Goal: Task Accomplishment & Management: Manage account settings

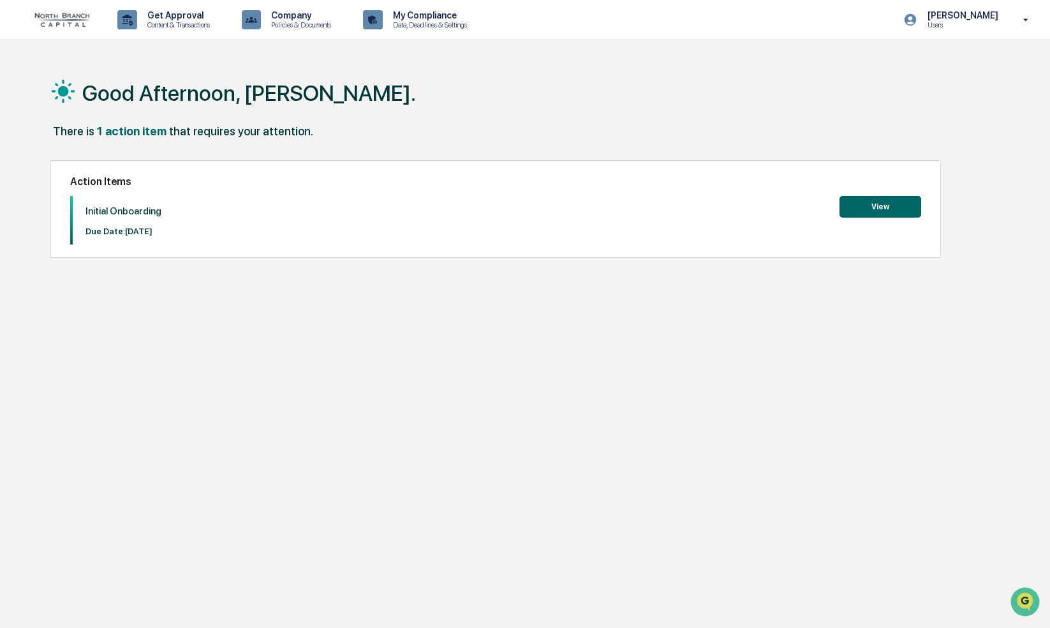
click at [889, 205] on button "View" at bounding box center [881, 207] width 82 height 22
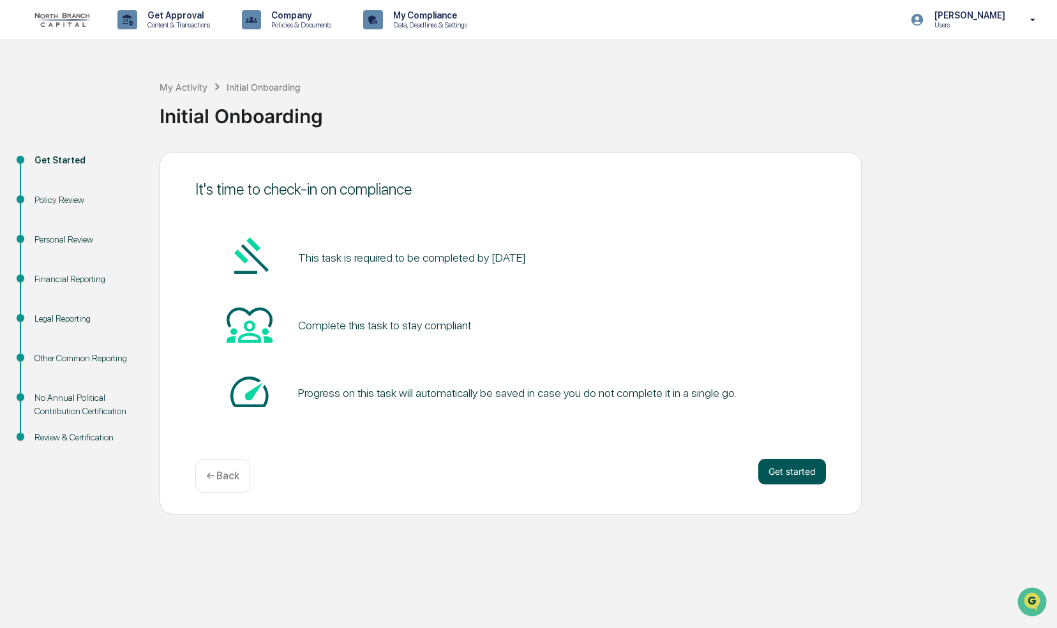
click at [808, 479] on button "Get started" at bounding box center [792, 472] width 68 height 26
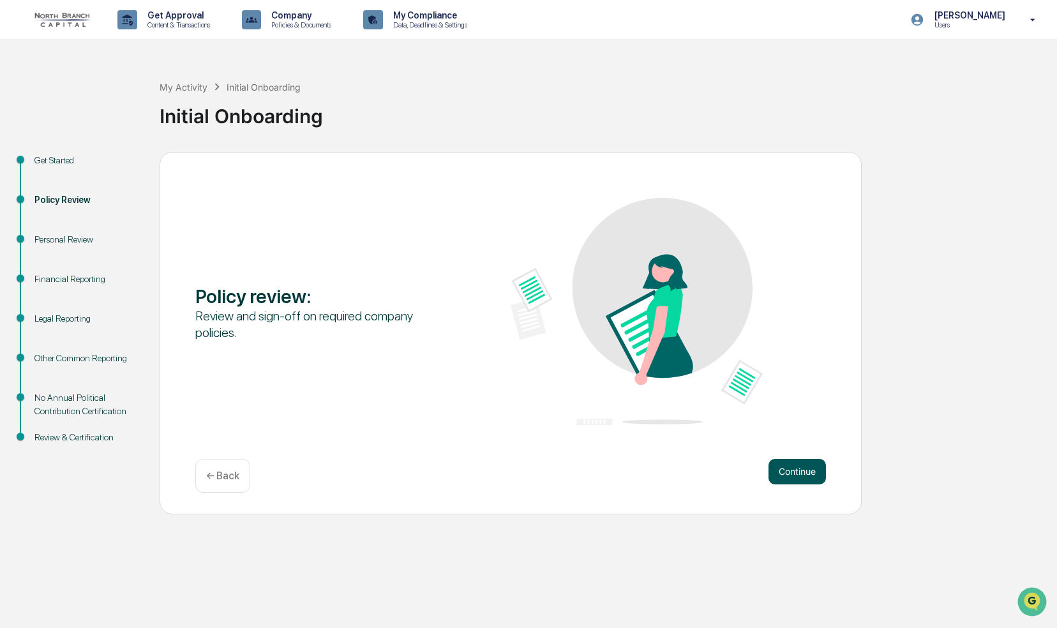
click at [800, 470] on button "Continue" at bounding box center [796, 472] width 57 height 26
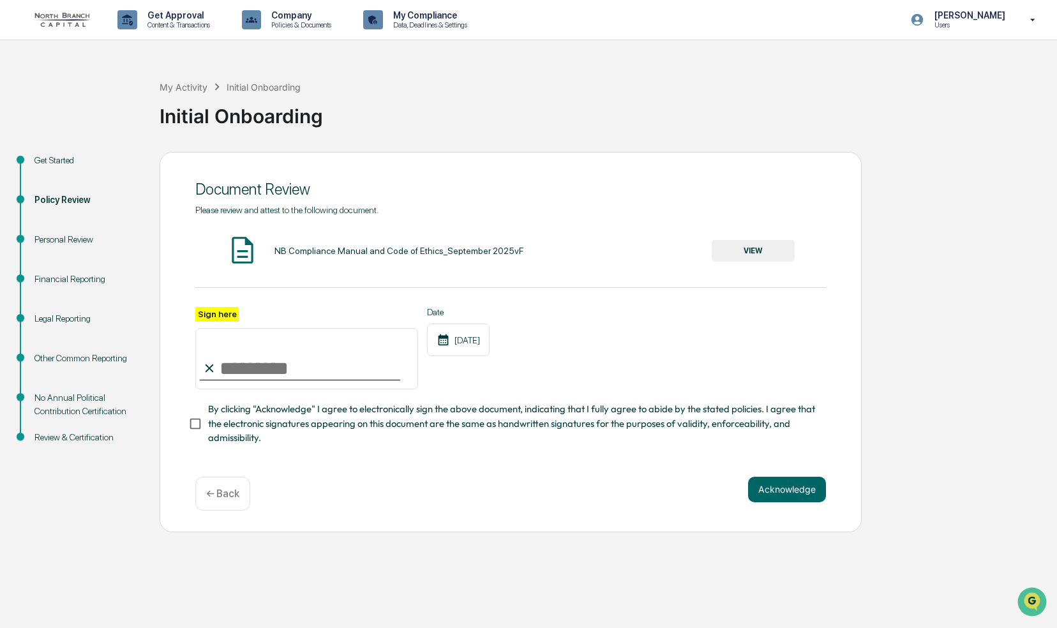
click at [211, 314] on label "Sign here" at bounding box center [216, 314] width 43 height 15
click at [211, 328] on input "Sign here" at bounding box center [306, 358] width 223 height 61
type input "**********"
click at [798, 490] on button "Acknowledge" at bounding box center [787, 490] width 78 height 26
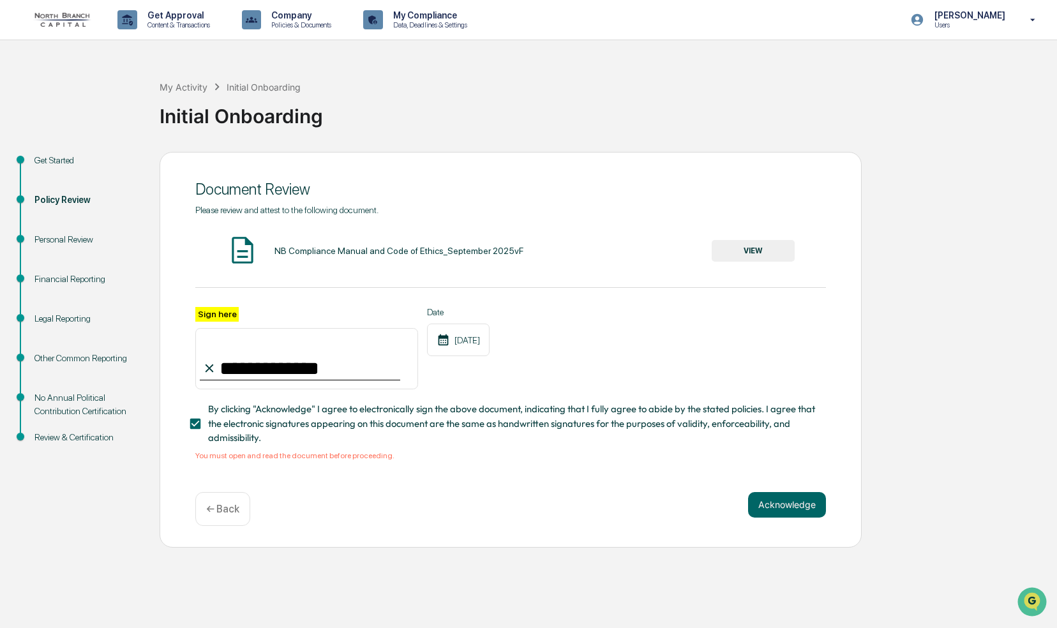
click at [745, 251] on button "VIEW" at bounding box center [752, 251] width 83 height 22
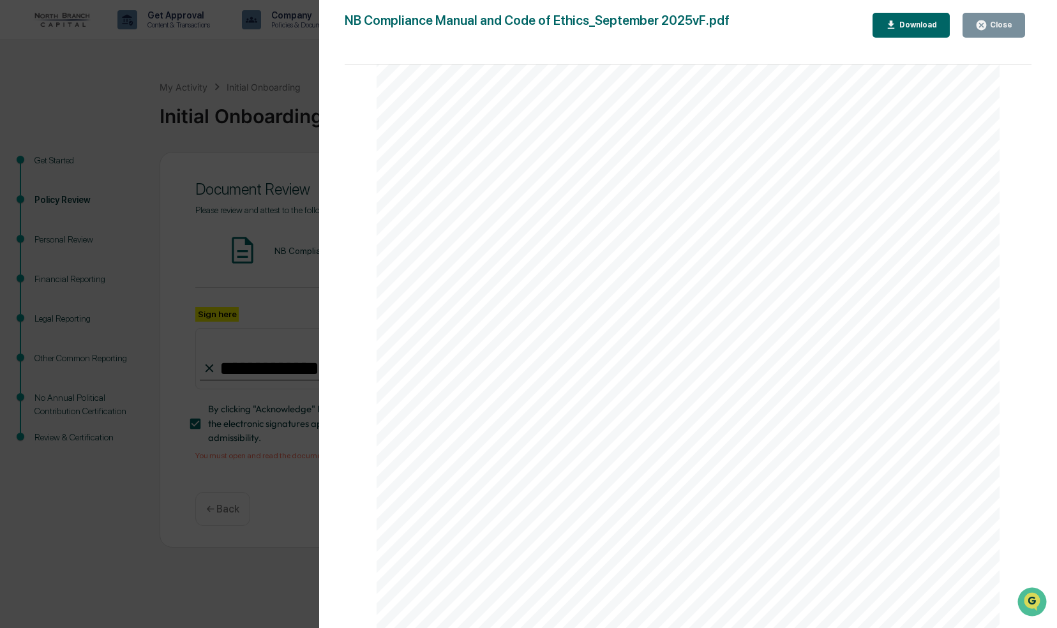
scroll to position [63907, 0]
click at [1001, 24] on div "Close" at bounding box center [999, 24] width 25 height 9
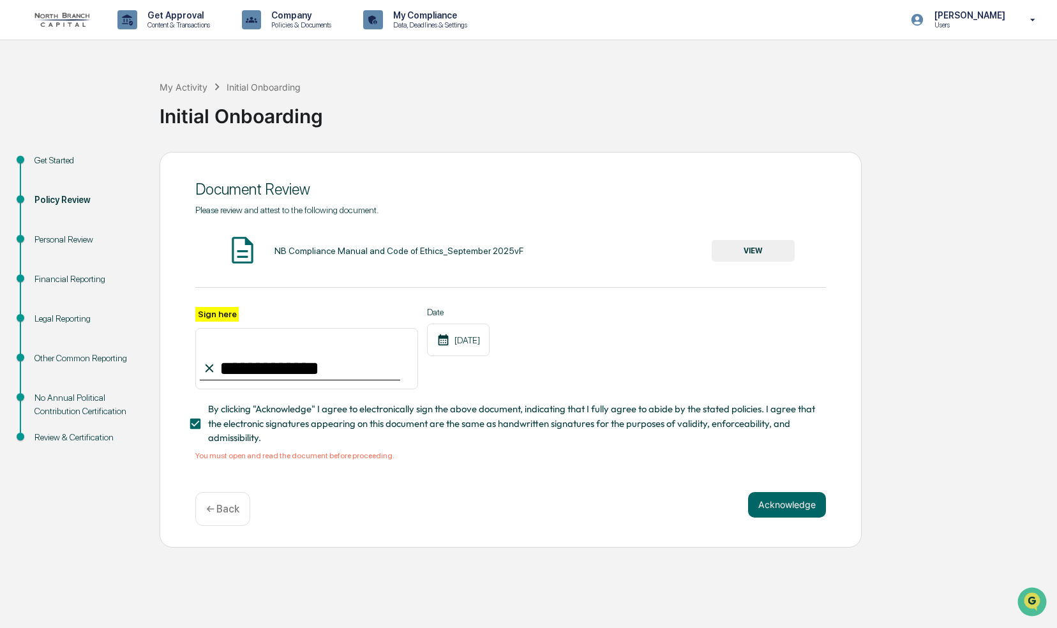
click at [759, 250] on button "VIEW" at bounding box center [752, 251] width 83 height 22
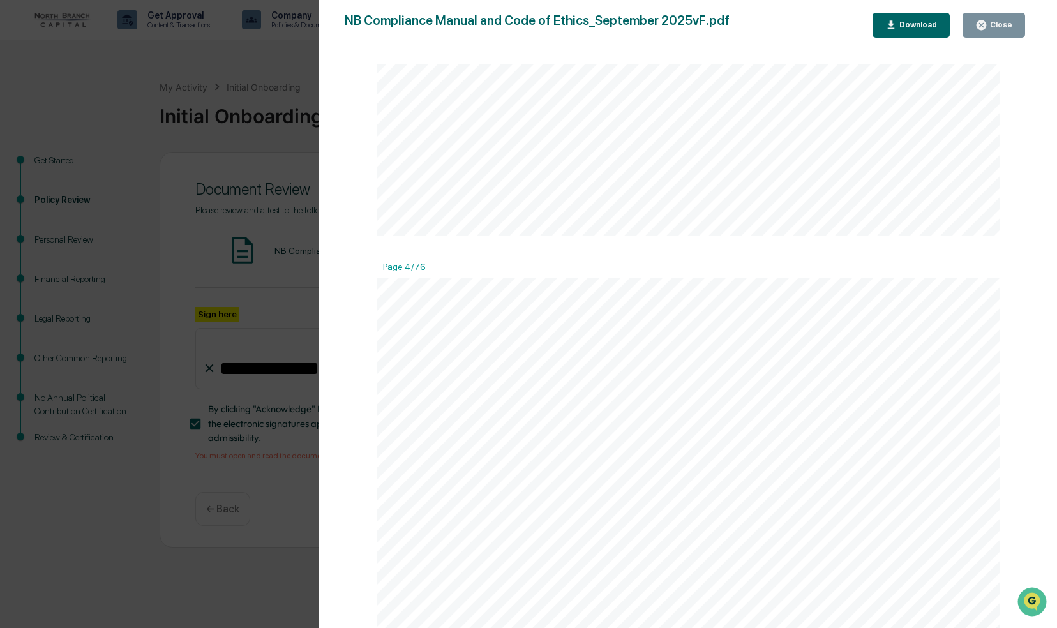
scroll to position [2361, 0]
click at [1027, 603] on icon "Open customer support" at bounding box center [1032, 618] width 32 height 32
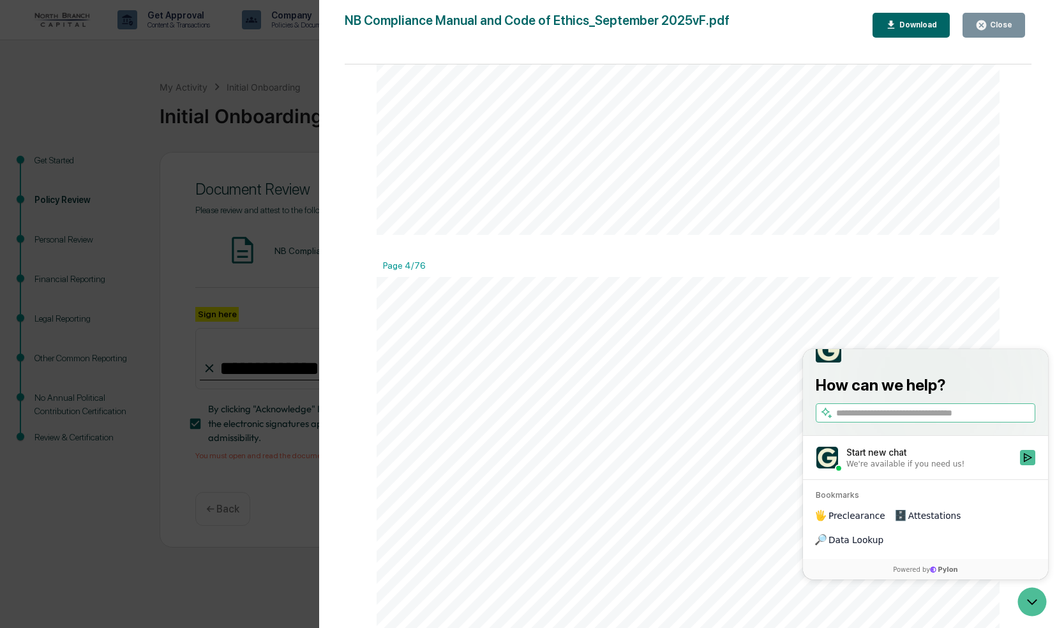
click at [675, 463] on span "Specific rules govern marketing to potential Investors" at bounding box center [670, 459] width 246 height 11
click at [1029, 603] on icon "Open customer support" at bounding box center [1032, 602] width 32 height 32
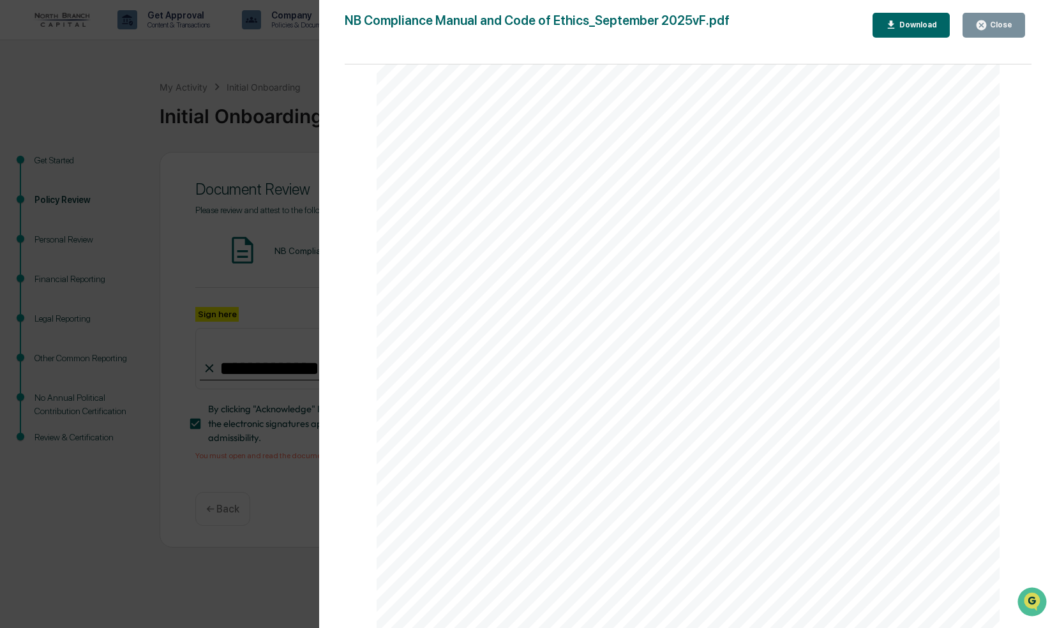
scroll to position [63907, 0]
click at [913, 27] on div "Download" at bounding box center [917, 24] width 40 height 9
click at [981, 25] on icon "button" at bounding box center [981, 25] width 10 height 10
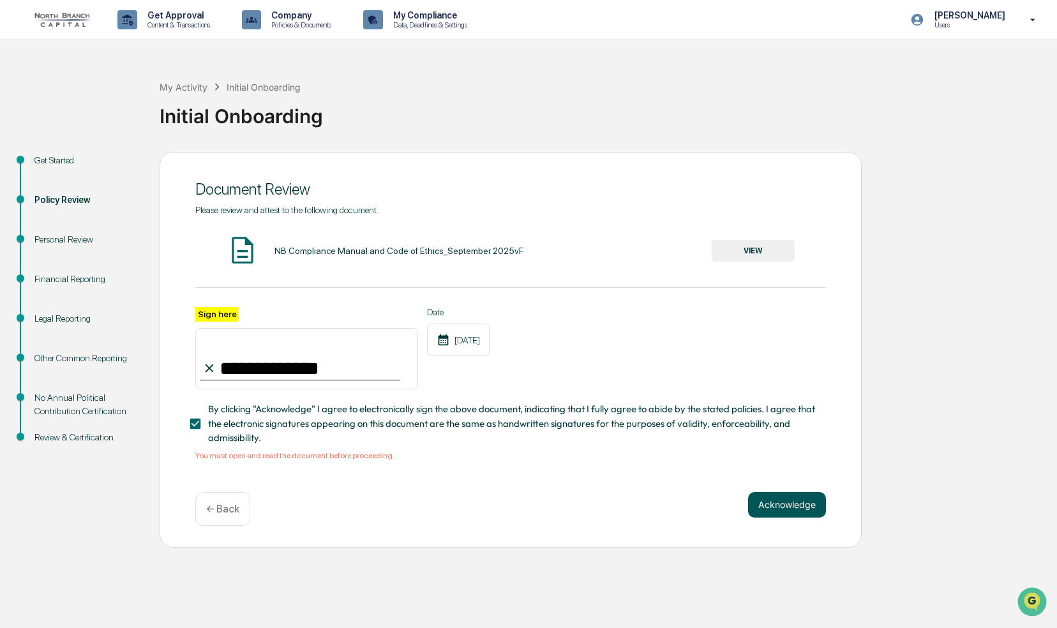
click at [772, 509] on button "Acknowledge" at bounding box center [787, 505] width 78 height 26
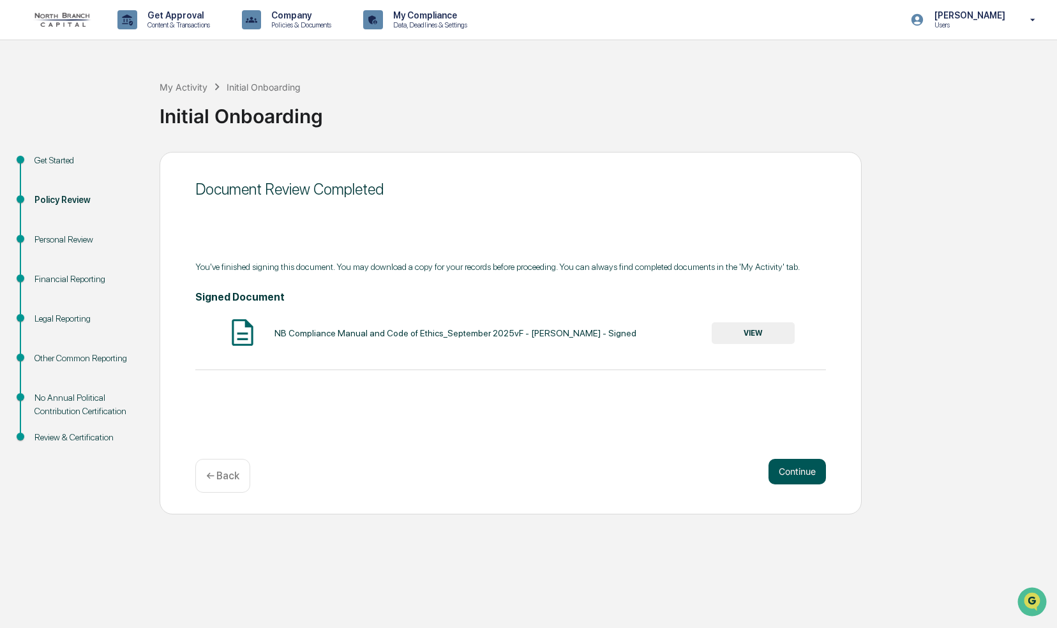
click at [801, 473] on button "Continue" at bounding box center [796, 472] width 57 height 26
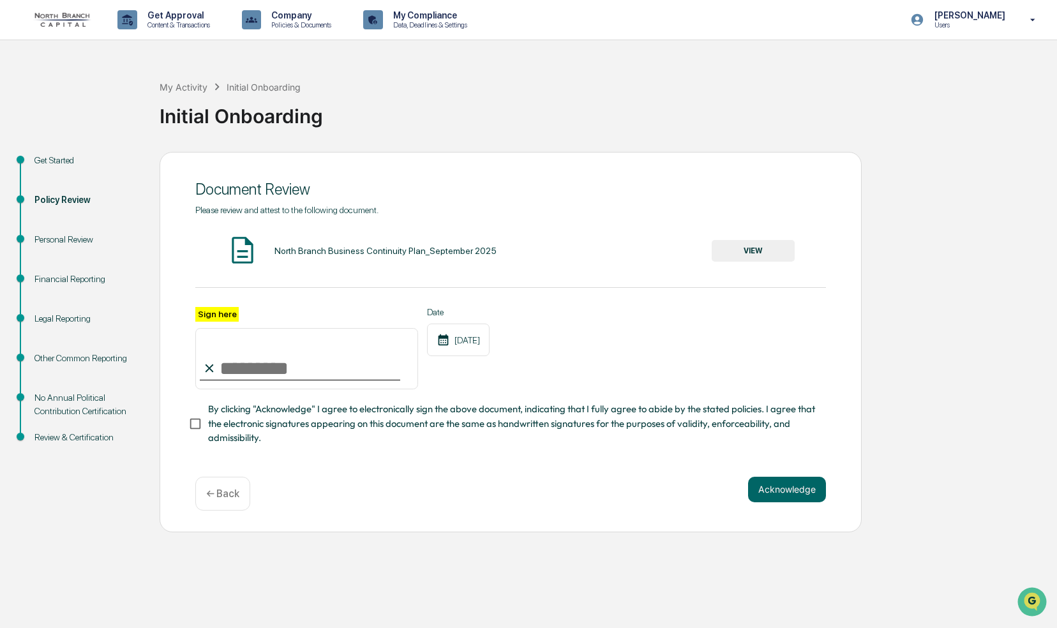
click at [313, 369] on input "Sign here" at bounding box center [306, 358] width 223 height 61
type input "***"
click at [745, 249] on button "VIEW" at bounding box center [752, 251] width 83 height 22
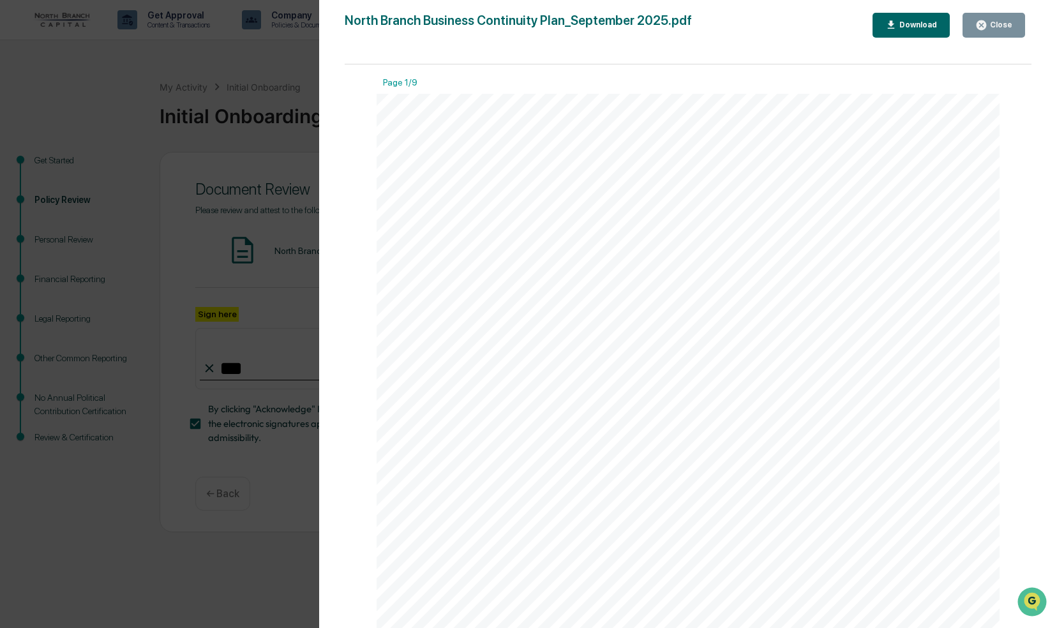
click at [914, 26] on div "Download" at bounding box center [917, 24] width 40 height 9
click at [996, 26] on div "Close" at bounding box center [999, 24] width 25 height 9
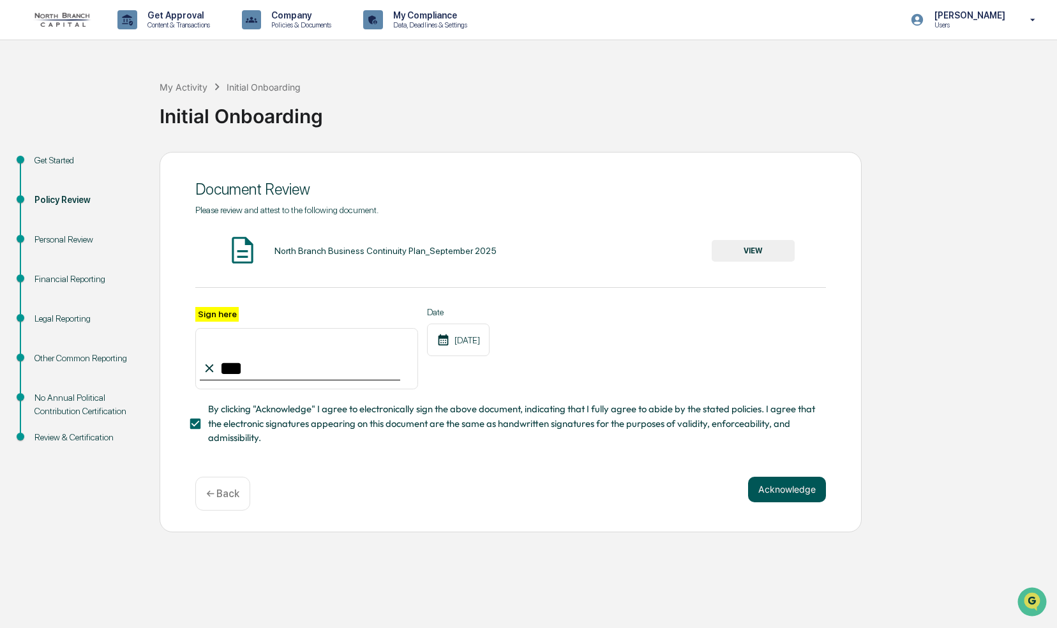
click at [784, 495] on button "Acknowledge" at bounding box center [787, 490] width 78 height 26
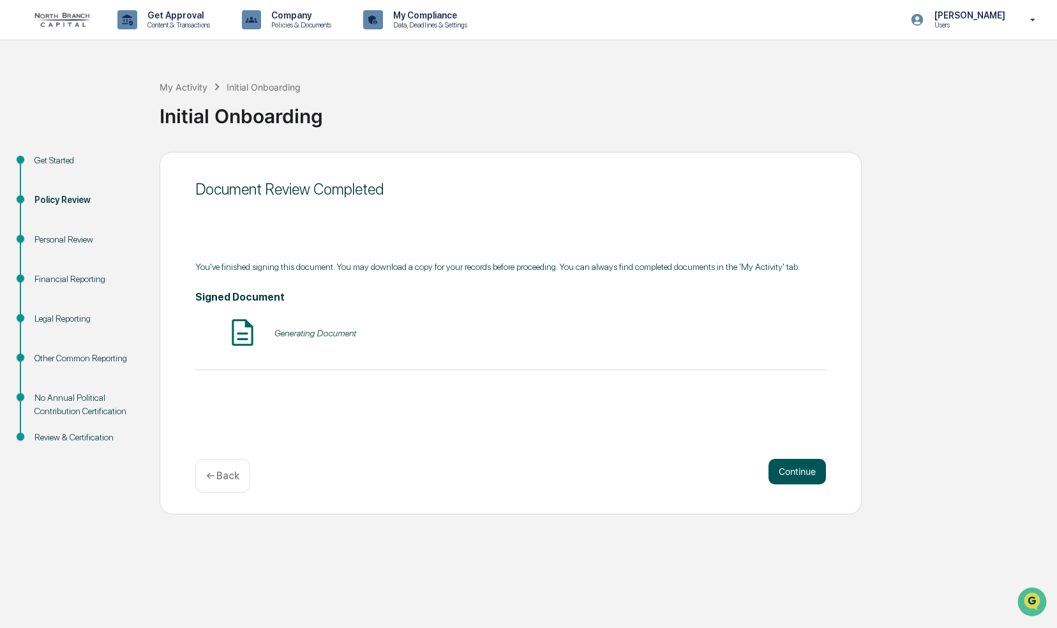
click at [795, 468] on button "Continue" at bounding box center [796, 472] width 57 height 26
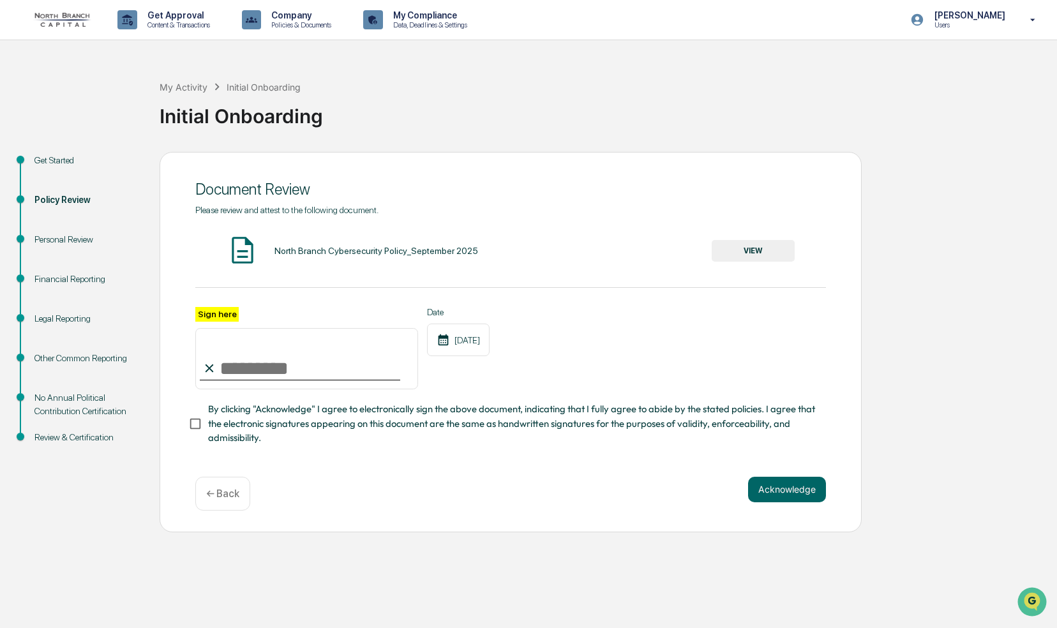
click at [232, 376] on input "Sign here" at bounding box center [306, 358] width 223 height 61
type input "**********"
click at [753, 246] on button "VIEW" at bounding box center [752, 251] width 83 height 22
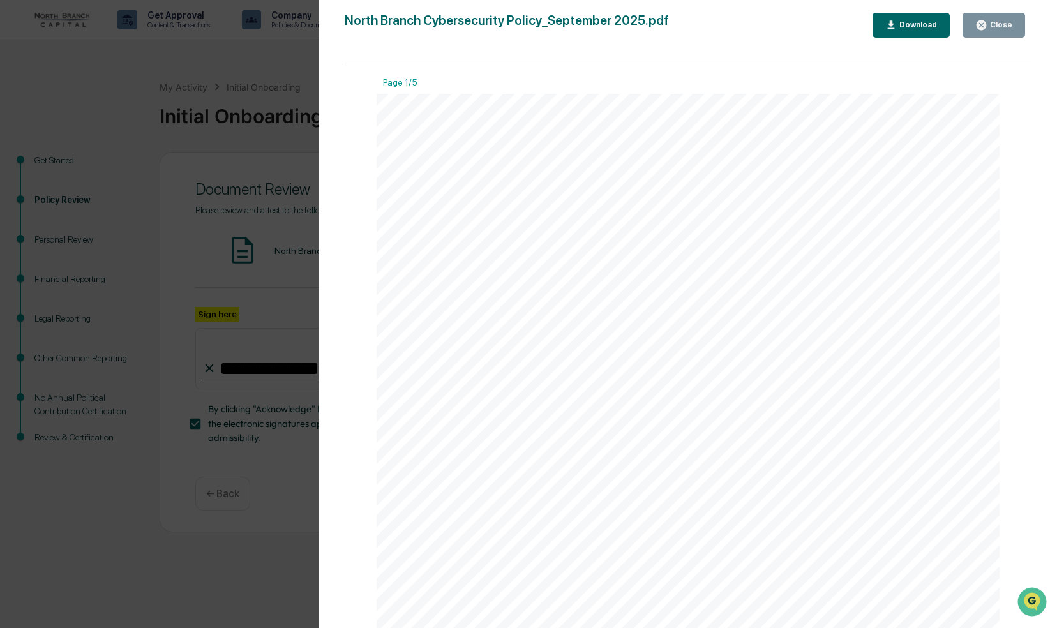
click at [916, 22] on div "Download" at bounding box center [917, 24] width 40 height 9
click at [1009, 29] on div "Close" at bounding box center [999, 24] width 25 height 9
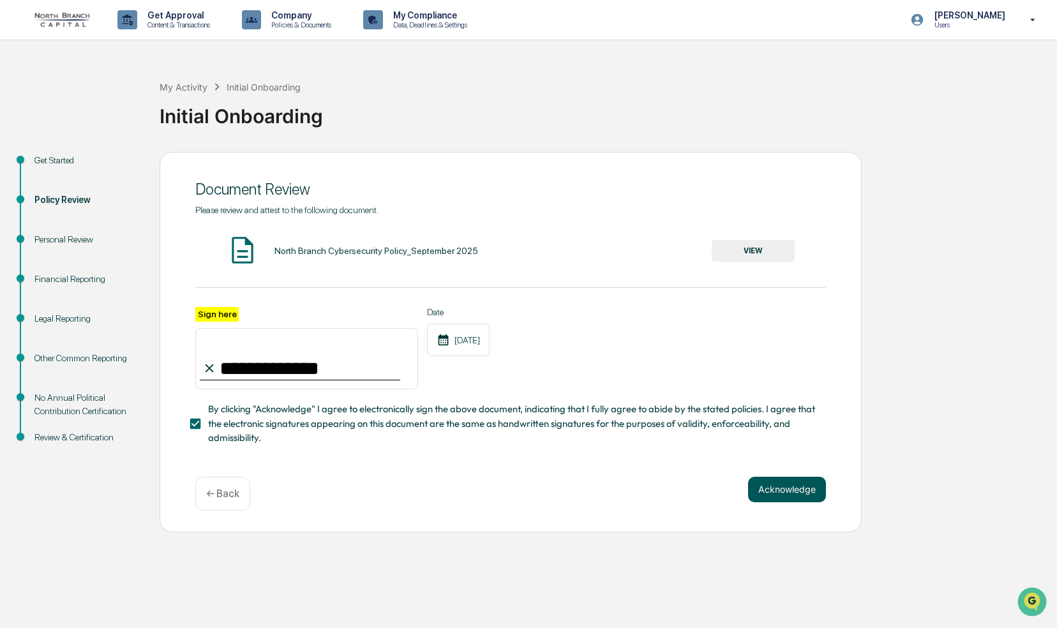
click at [787, 491] on button "Acknowledge" at bounding box center [787, 490] width 78 height 26
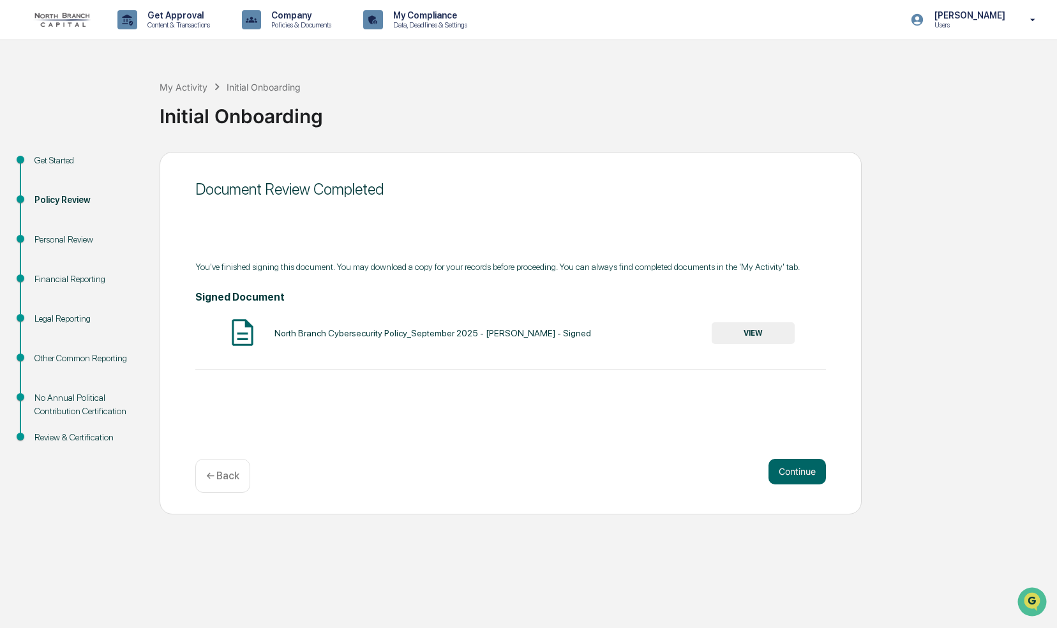
click at [751, 331] on button "VIEW" at bounding box center [752, 333] width 83 height 22
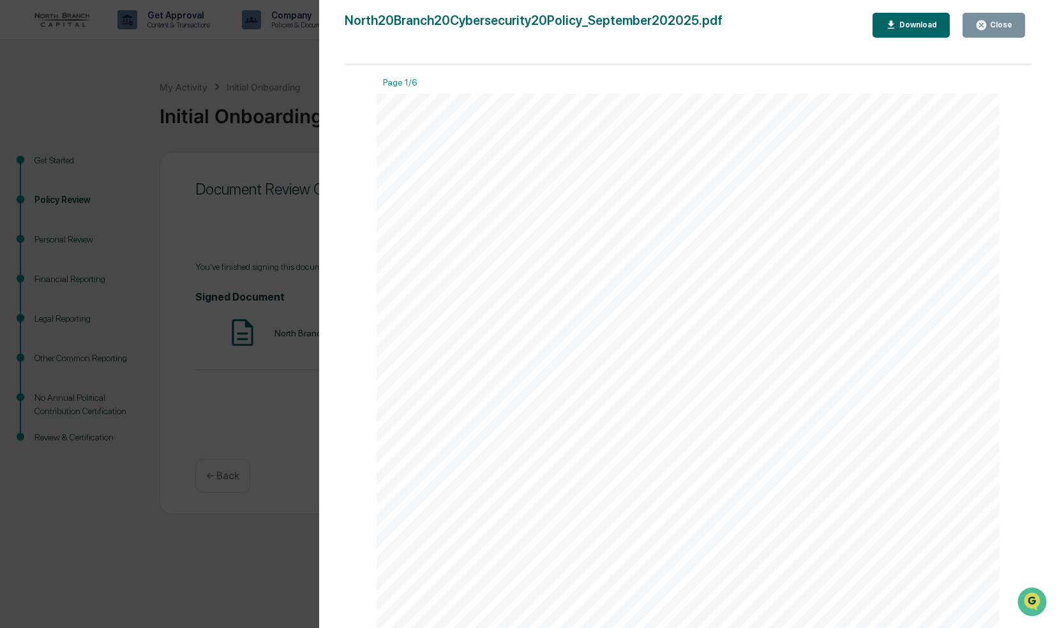
click at [934, 29] on div "Download" at bounding box center [911, 25] width 52 height 12
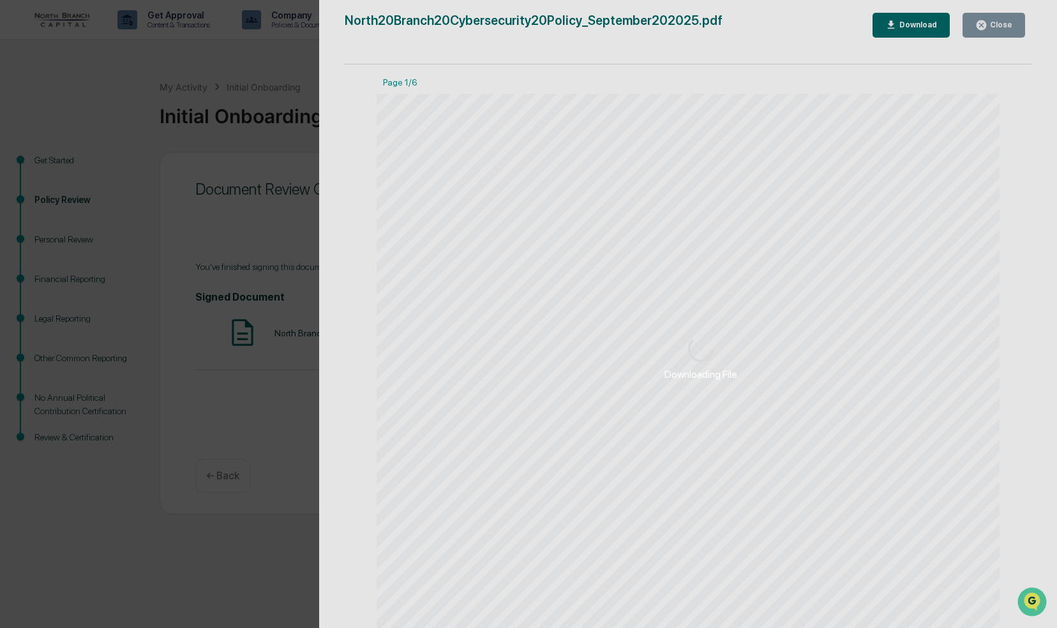
click at [995, 26] on div "Downloading File" at bounding box center [700, 358] width 763 height 716
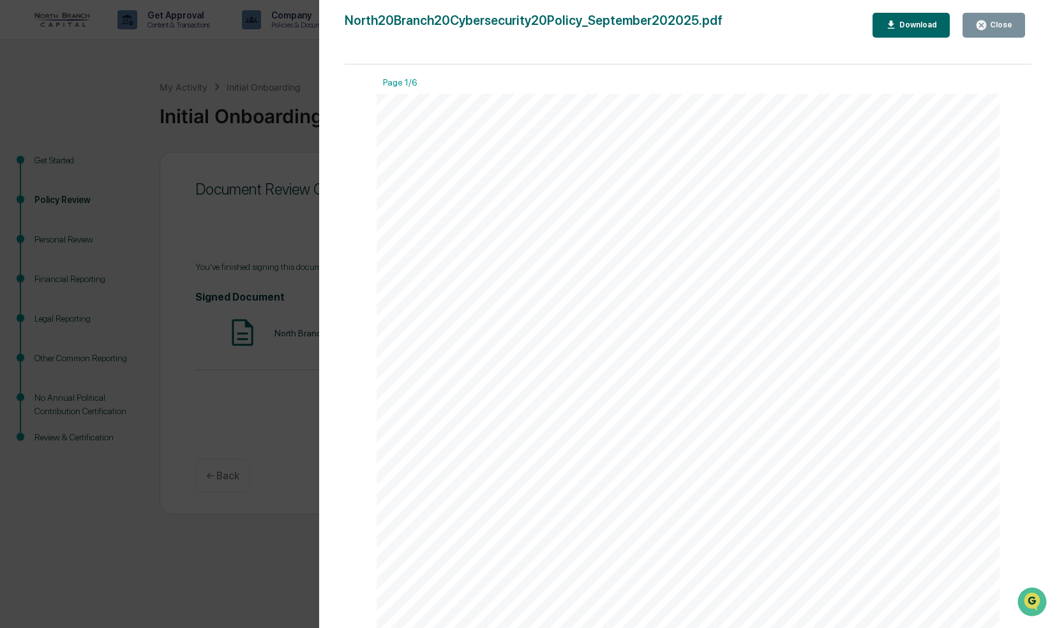
click at [1002, 24] on div "Close" at bounding box center [999, 24] width 25 height 9
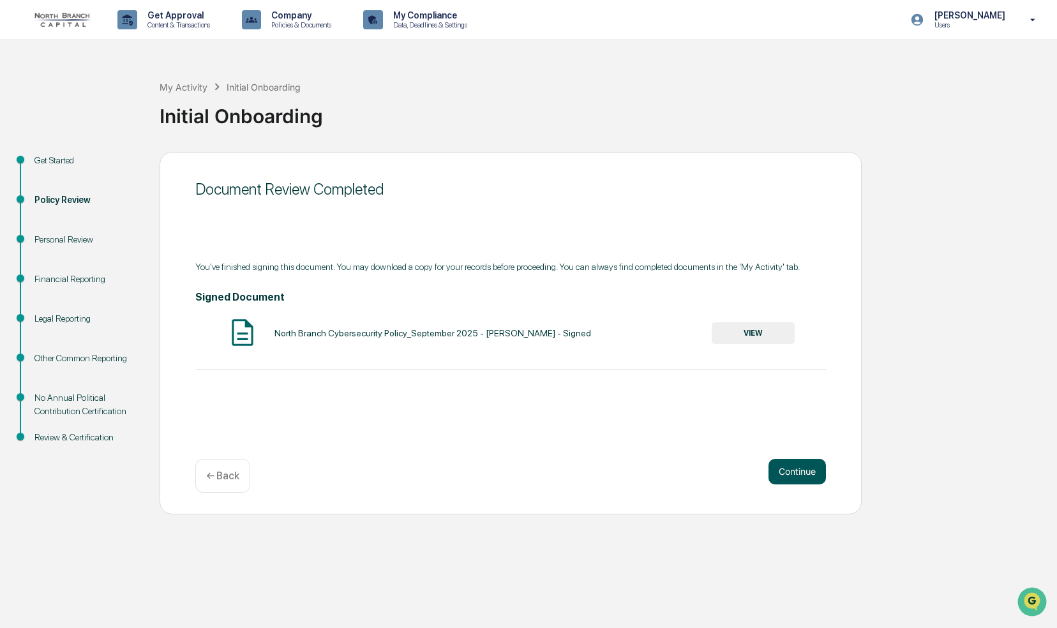
click at [810, 473] on button "Continue" at bounding box center [796, 472] width 57 height 26
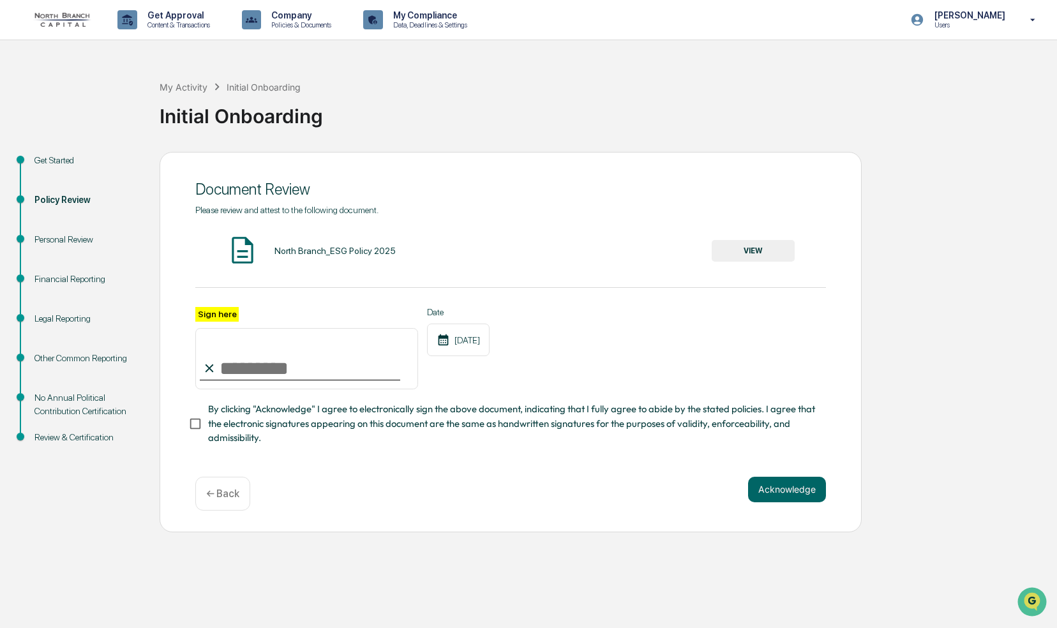
click at [251, 362] on input "Sign here" at bounding box center [306, 358] width 223 height 61
type input "**********"
click at [764, 250] on button "VIEW" at bounding box center [752, 251] width 83 height 22
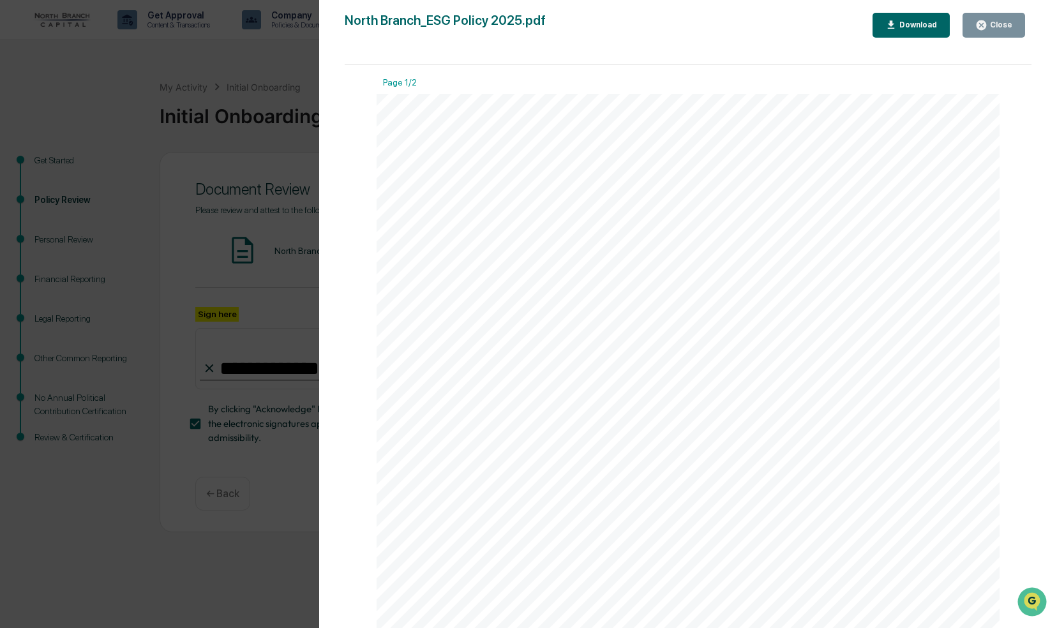
click at [998, 29] on div "Close" at bounding box center [999, 24] width 25 height 9
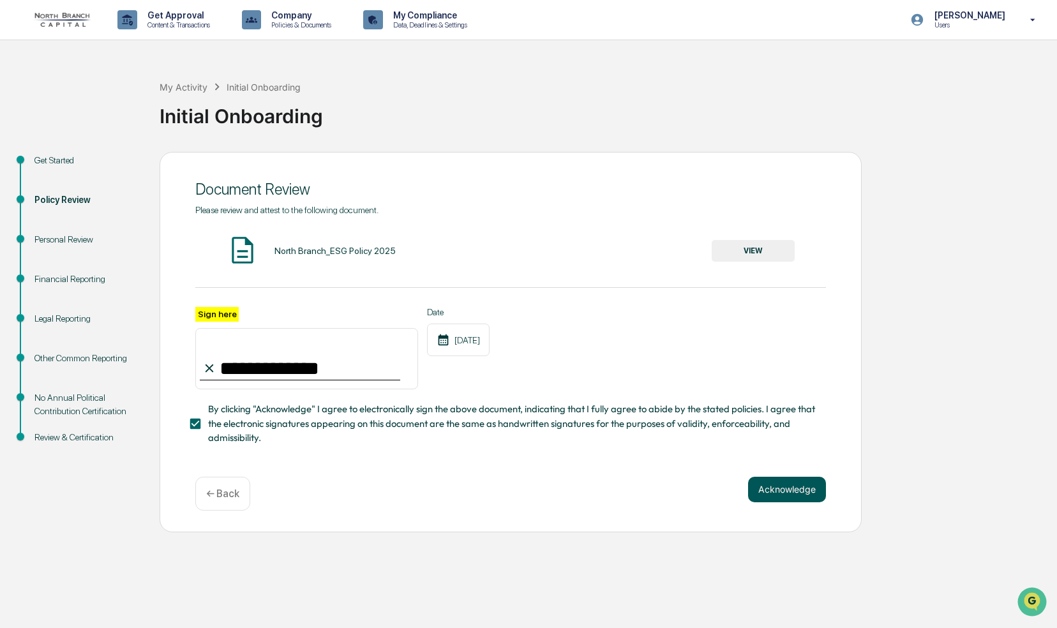
click at [778, 493] on button "Acknowledge" at bounding box center [787, 490] width 78 height 26
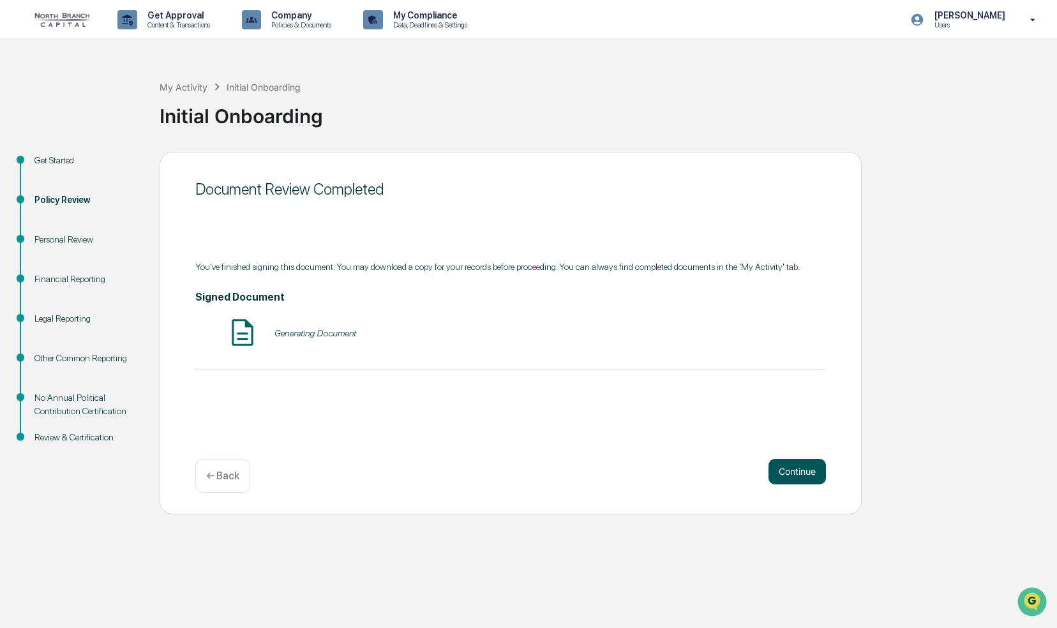
click at [799, 474] on button "Continue" at bounding box center [796, 472] width 57 height 26
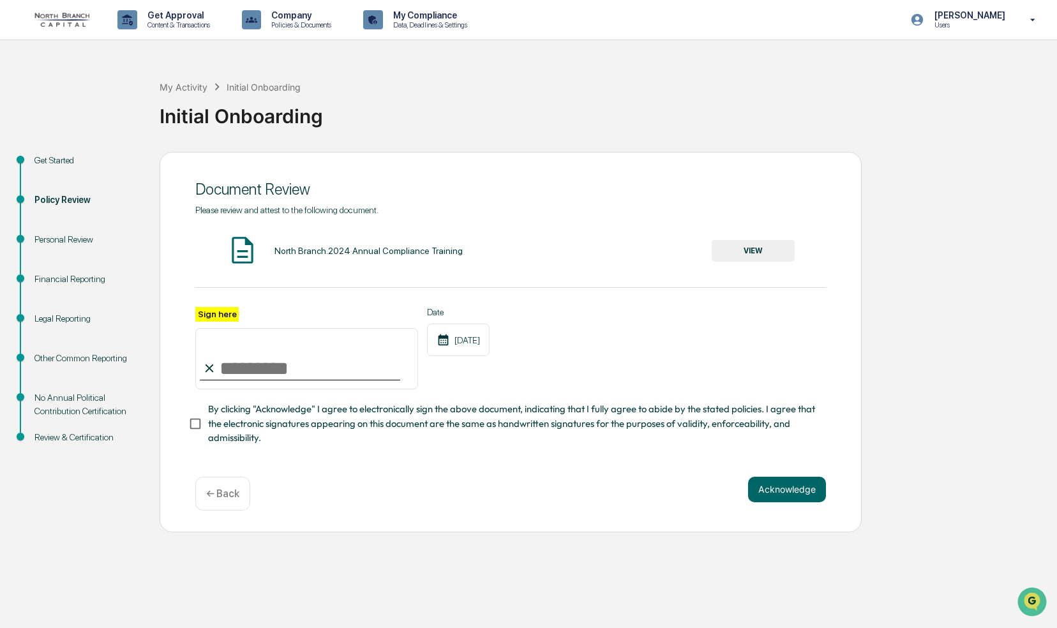
click at [266, 373] on input "Sign here" at bounding box center [306, 358] width 223 height 61
type input "**********"
click at [778, 492] on button "Acknowledge" at bounding box center [787, 490] width 78 height 26
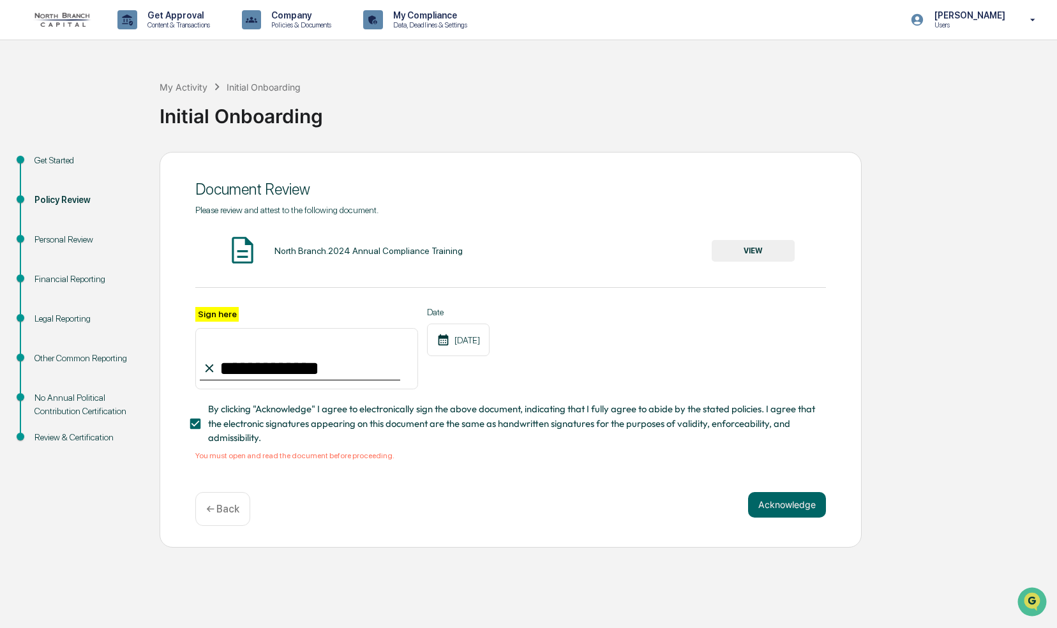
click at [754, 253] on button "VIEW" at bounding box center [752, 251] width 83 height 22
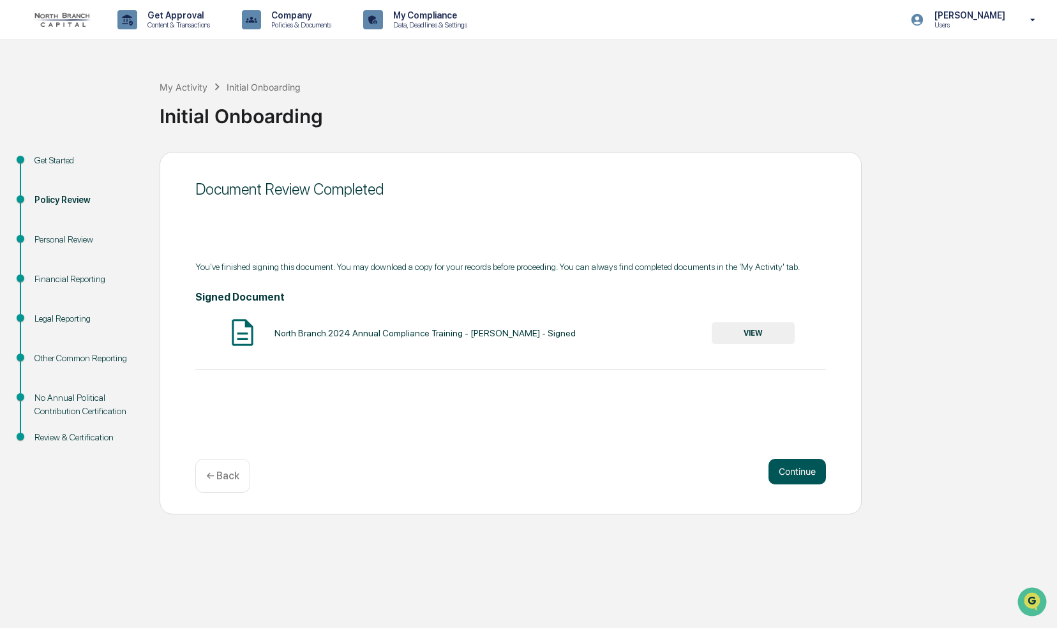
click at [794, 467] on button "Continue" at bounding box center [796, 472] width 57 height 26
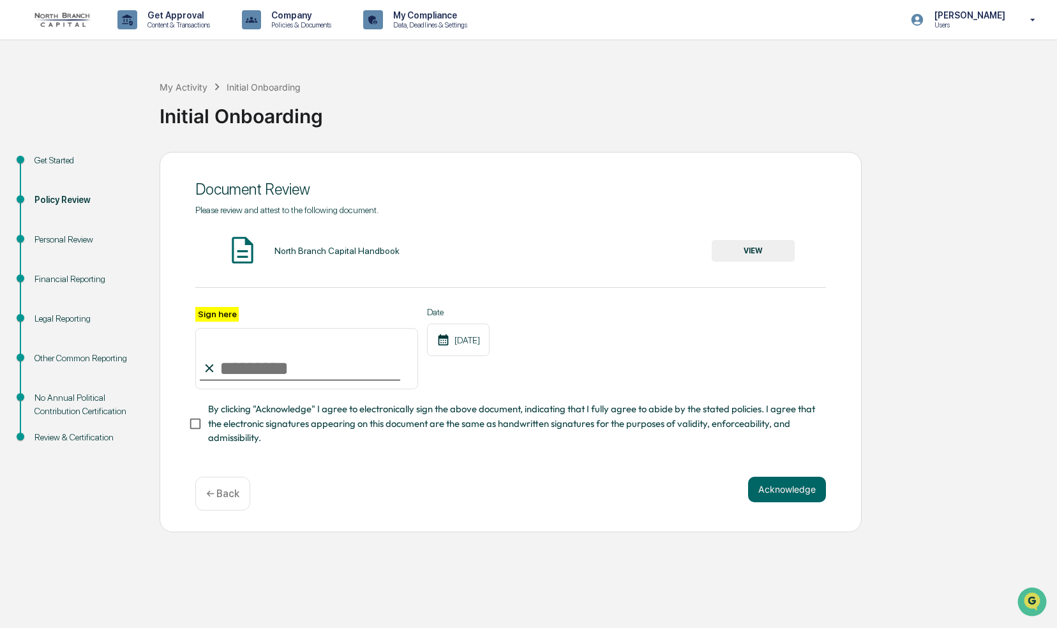
click at [265, 369] on input "Sign here" at bounding box center [306, 358] width 223 height 61
type input "**********"
click at [743, 250] on button "VIEW" at bounding box center [752, 251] width 83 height 22
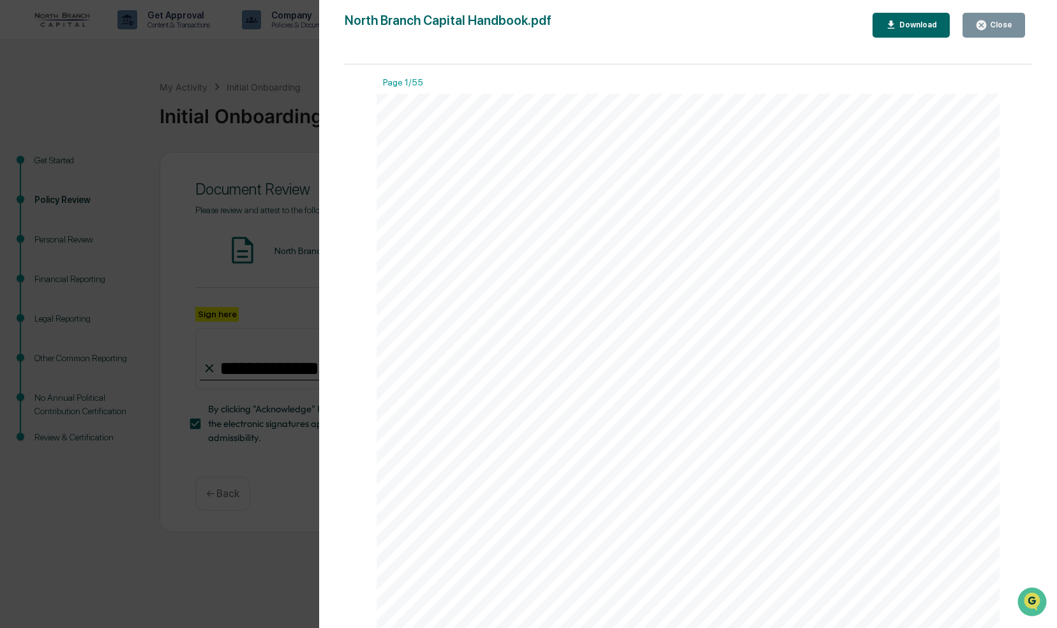
click at [1015, 22] on button "Close" at bounding box center [993, 25] width 63 height 25
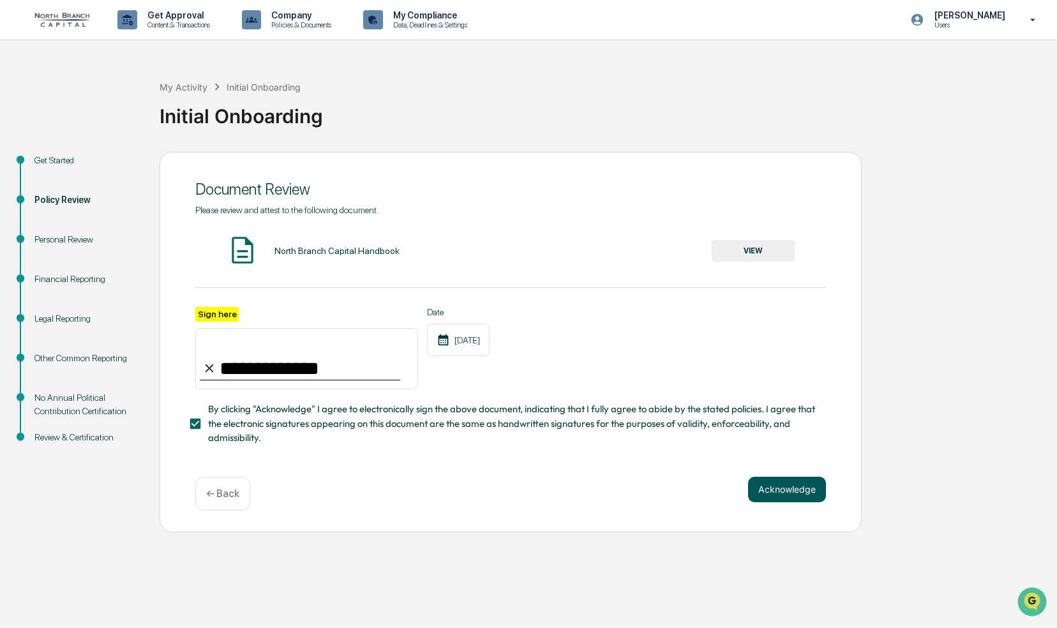
click at [785, 490] on button "Acknowledge" at bounding box center [787, 490] width 78 height 26
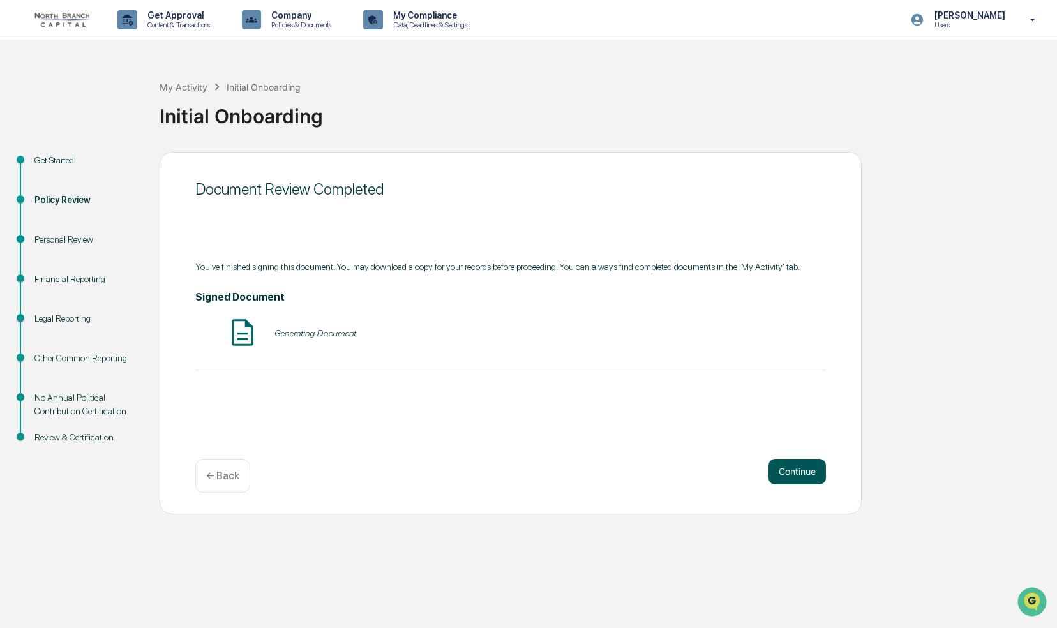
click at [798, 468] on button "Continue" at bounding box center [796, 472] width 57 height 26
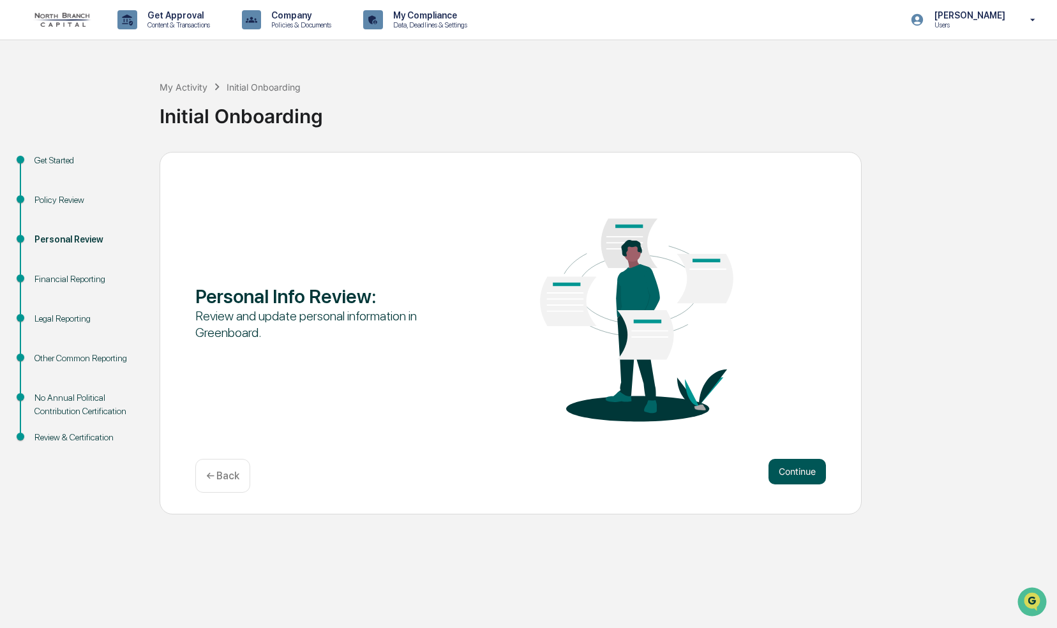
click at [795, 473] on button "Continue" at bounding box center [796, 472] width 57 height 26
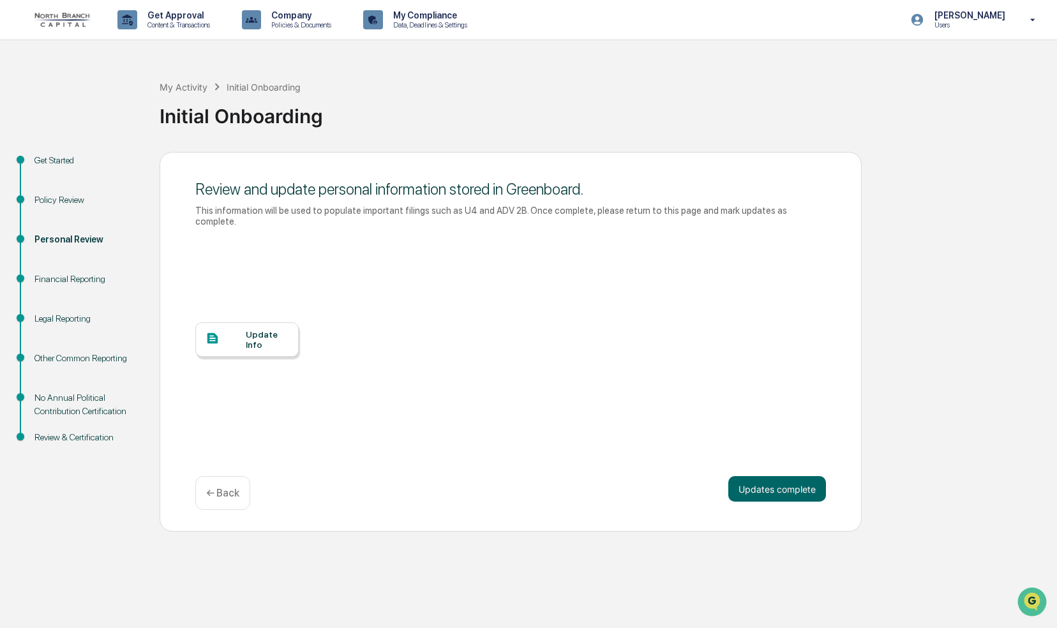
click at [260, 329] on div "Update Info" at bounding box center [267, 339] width 43 height 20
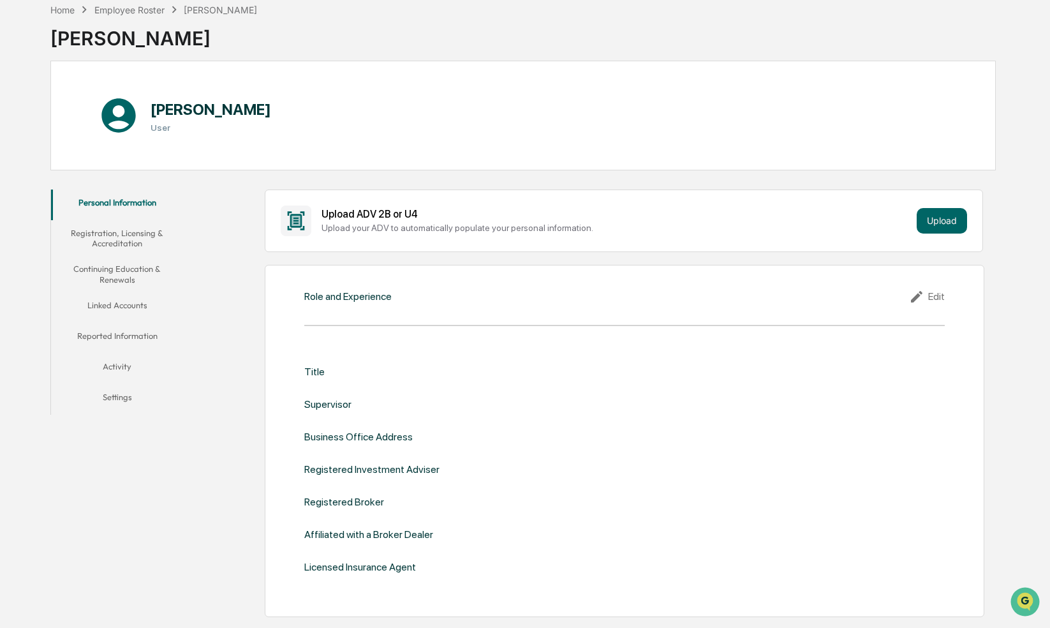
scroll to position [128, 0]
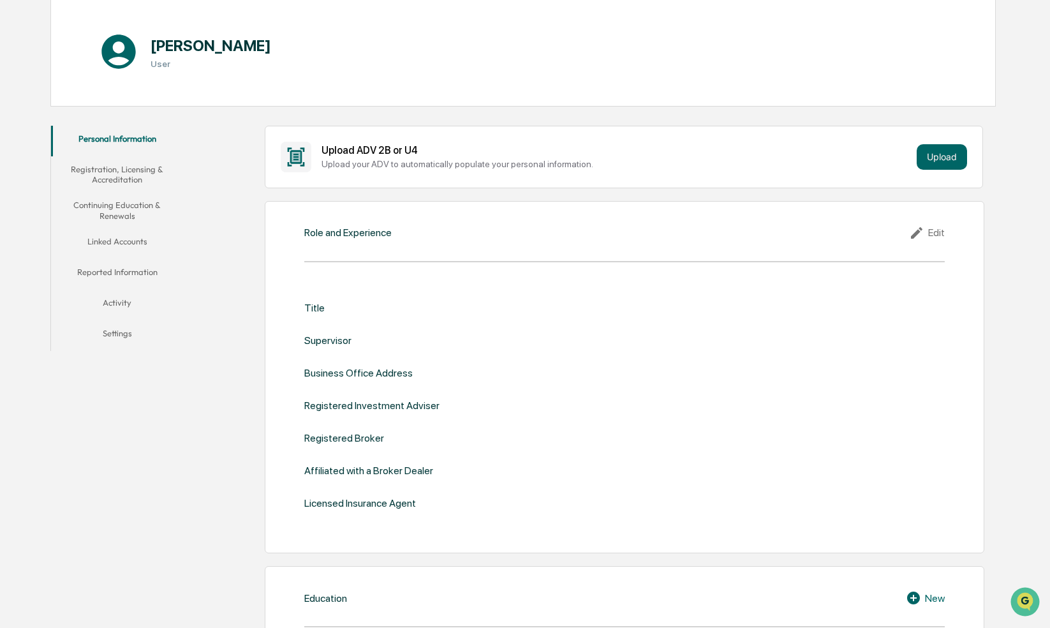
click at [928, 230] on div "Edit" at bounding box center [927, 232] width 36 height 15
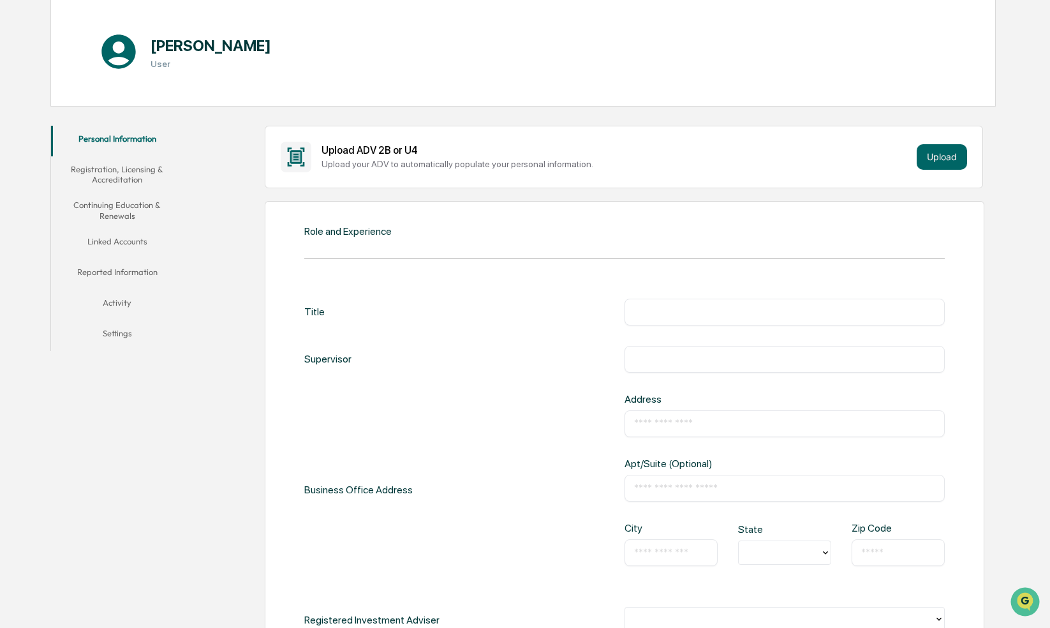
click at [680, 308] on input "text" at bounding box center [784, 312] width 301 height 13
type input "*******"
click at [667, 424] on input "text" at bounding box center [784, 423] width 301 height 13
type input "**********"
type input "**"
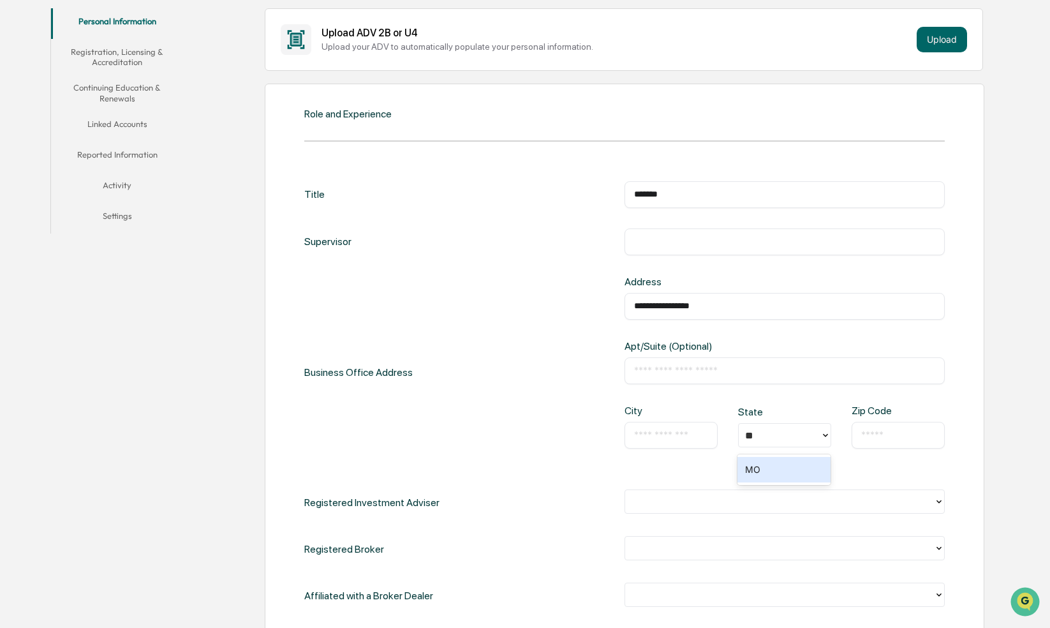
scroll to position [255, 0]
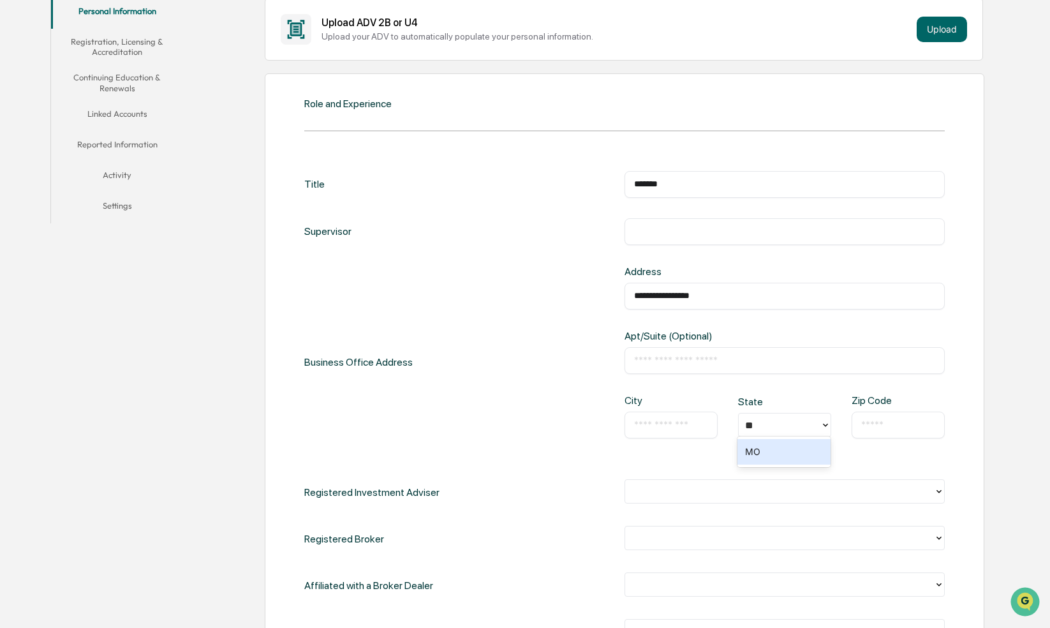
click at [662, 429] on input "text" at bounding box center [671, 425] width 74 height 13
type input "**********"
click at [904, 419] on input "text" at bounding box center [898, 425] width 74 height 13
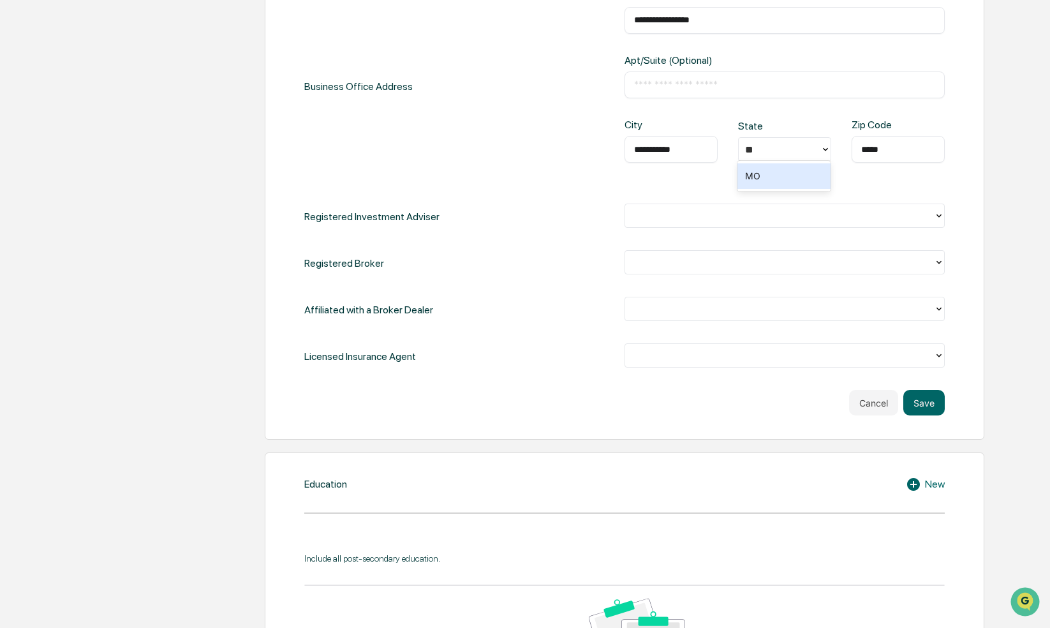
scroll to position [574, 0]
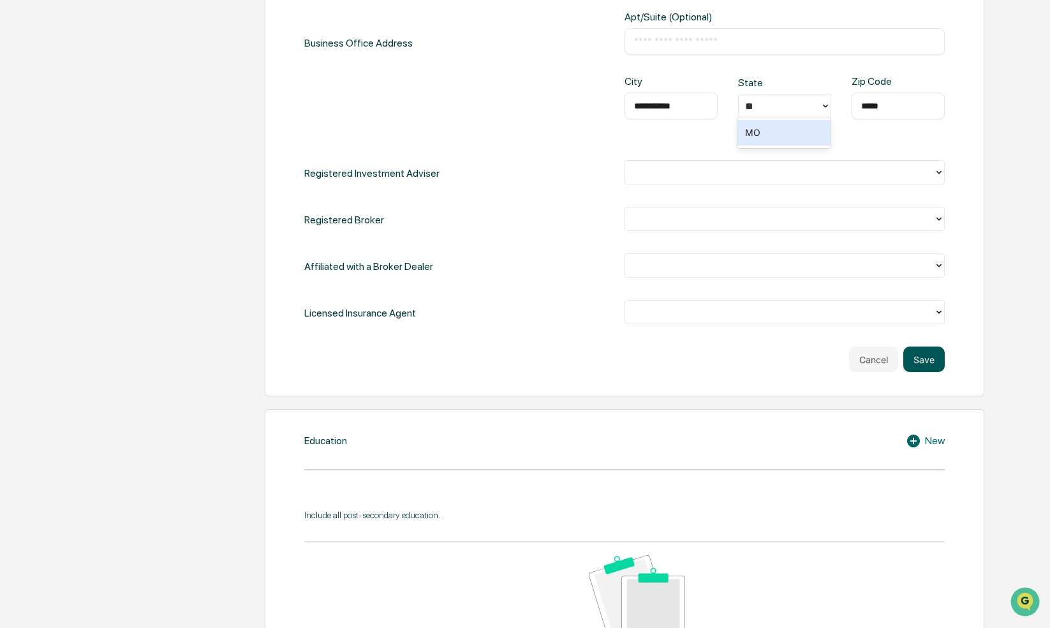
type input "*****"
click at [925, 361] on button "Save" at bounding box center [924, 359] width 41 height 26
click at [752, 126] on div "MO" at bounding box center [784, 133] width 93 height 26
click at [932, 361] on button "Save" at bounding box center [924, 359] width 41 height 26
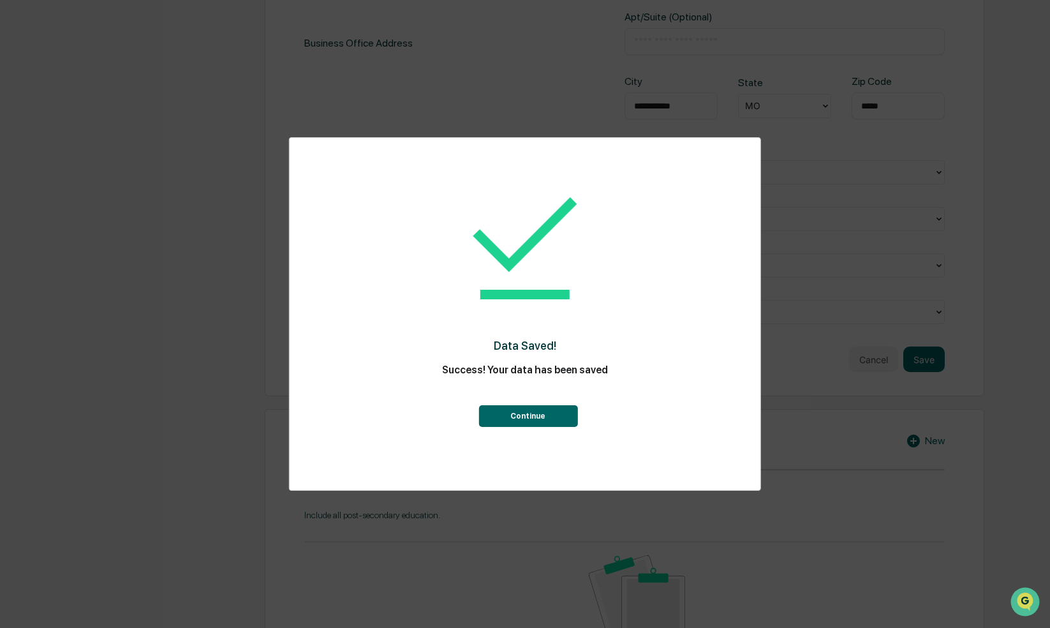
click at [530, 409] on button "Continue" at bounding box center [528, 416] width 99 height 22
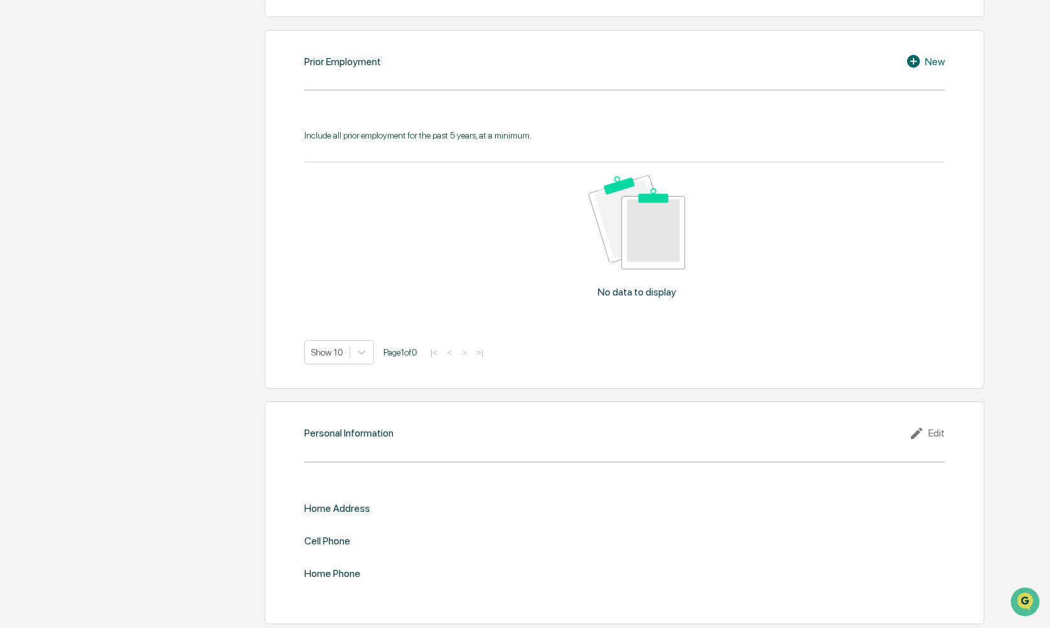
scroll to position [1036, 0]
click at [320, 507] on div "Home Address" at bounding box center [337, 508] width 66 height 12
click at [949, 426] on div "Personal Information Edit Home Address Cell Phone Home Phone" at bounding box center [625, 512] width 720 height 222
click at [934, 433] on div "Edit" at bounding box center [927, 432] width 36 height 15
click at [663, 517] on div "​" at bounding box center [785, 529] width 320 height 27
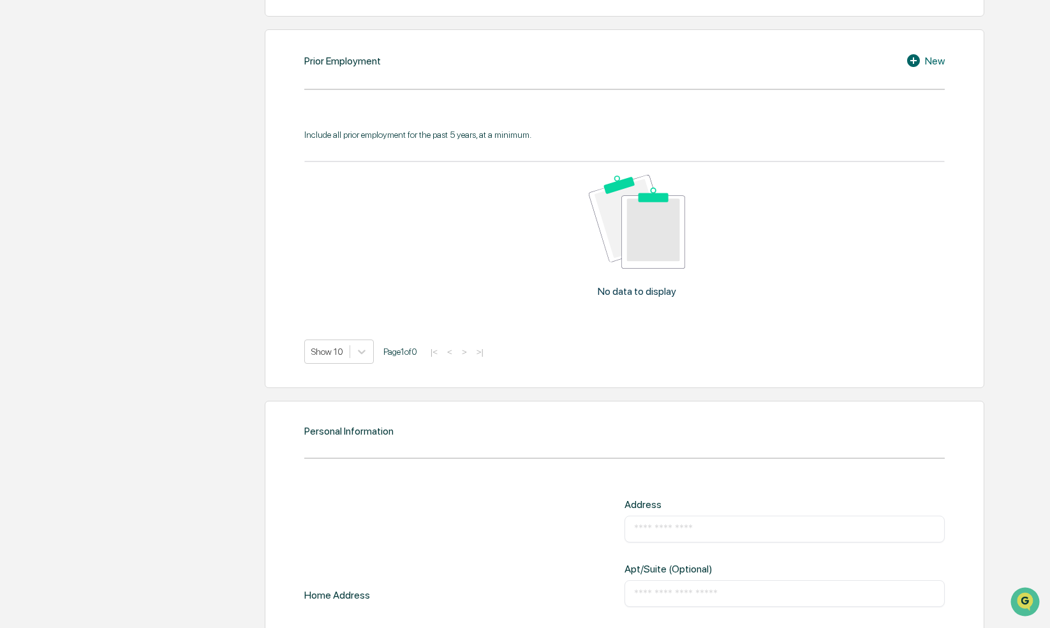
click at [661, 525] on input "text" at bounding box center [784, 529] width 301 height 13
type input "**********"
type input "**"
type input "*****"
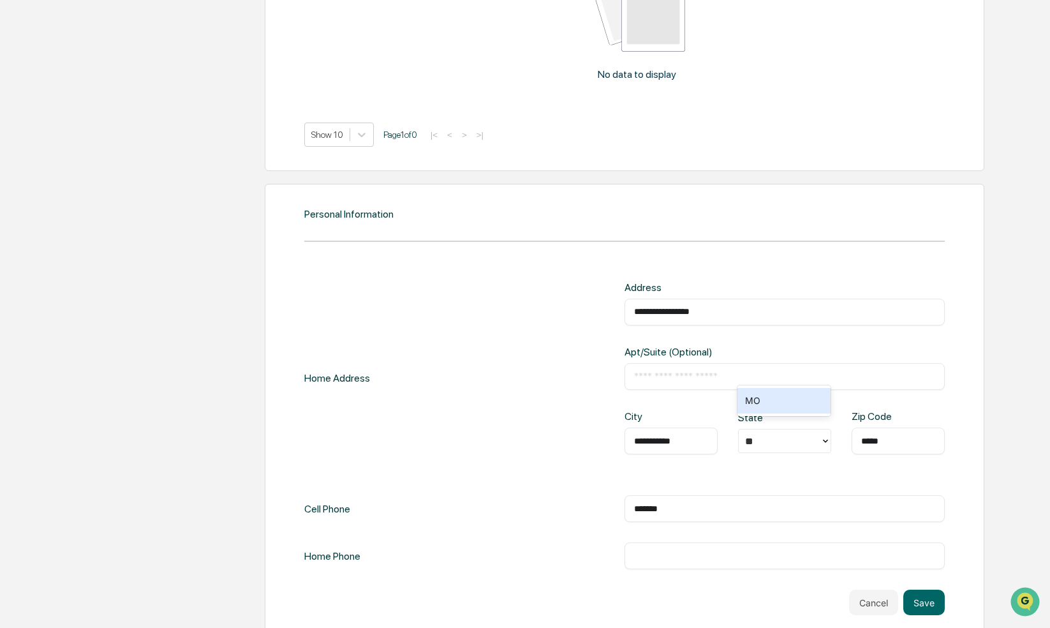
scroll to position [1267, 0]
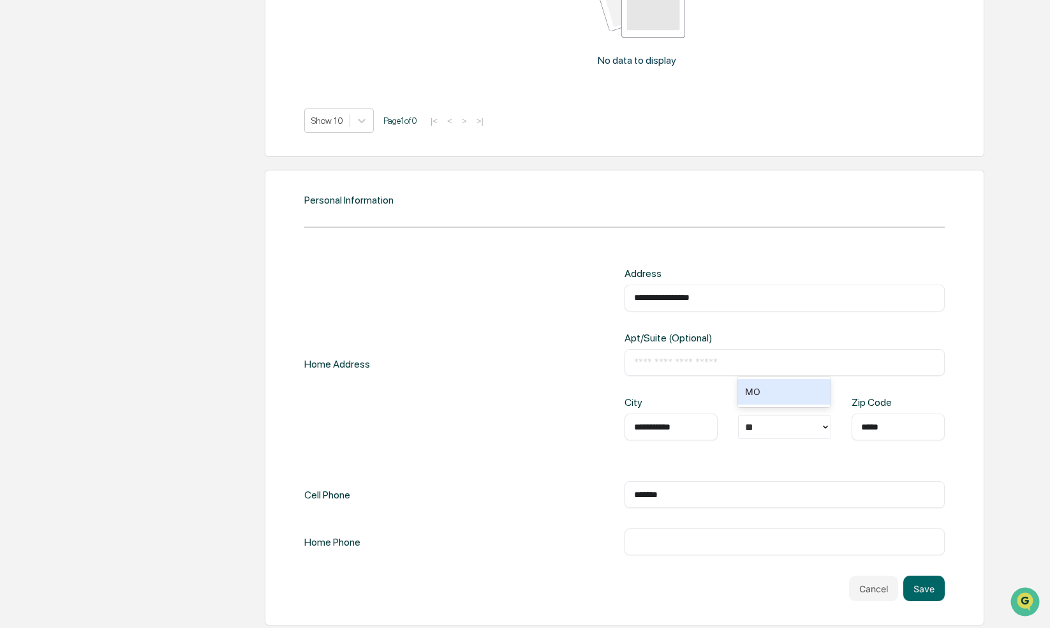
drag, startPoint x: 685, startPoint y: 494, endPoint x: 599, endPoint y: 481, distance: 87.1
click at [609, 488] on div "Cell Phone ******* ​" at bounding box center [624, 494] width 641 height 27
type input "**********"
click at [918, 585] on button "Save" at bounding box center [924, 589] width 41 height 26
click at [921, 583] on button "Save" at bounding box center [924, 589] width 41 height 26
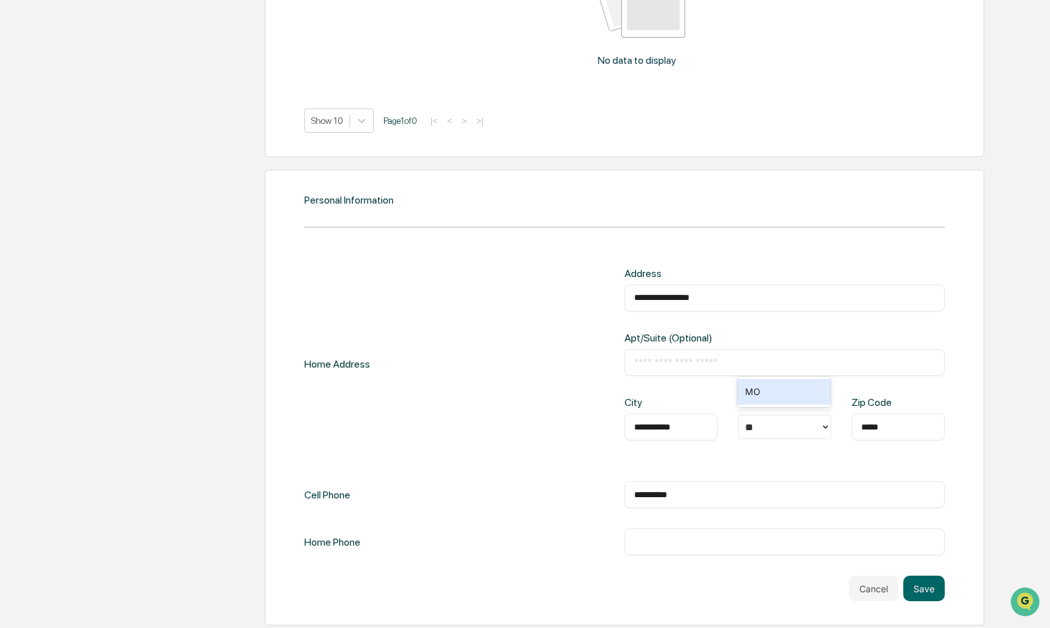
click at [751, 393] on div "MO" at bounding box center [784, 392] width 93 height 26
click at [918, 582] on button "Save" at bounding box center [924, 589] width 41 height 26
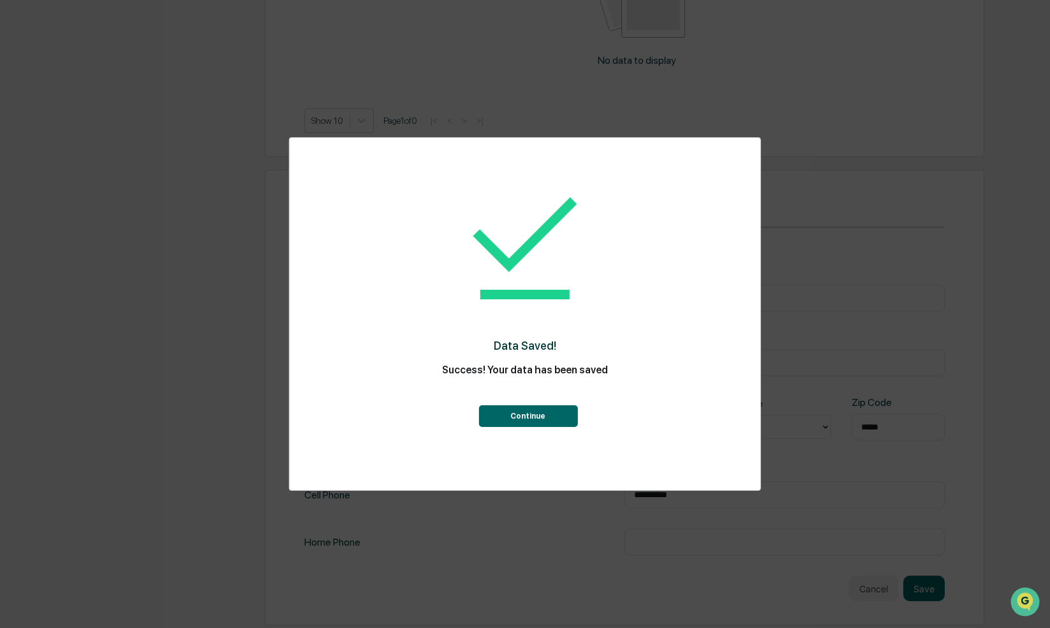
click at [527, 417] on button "Continue" at bounding box center [528, 416] width 99 height 22
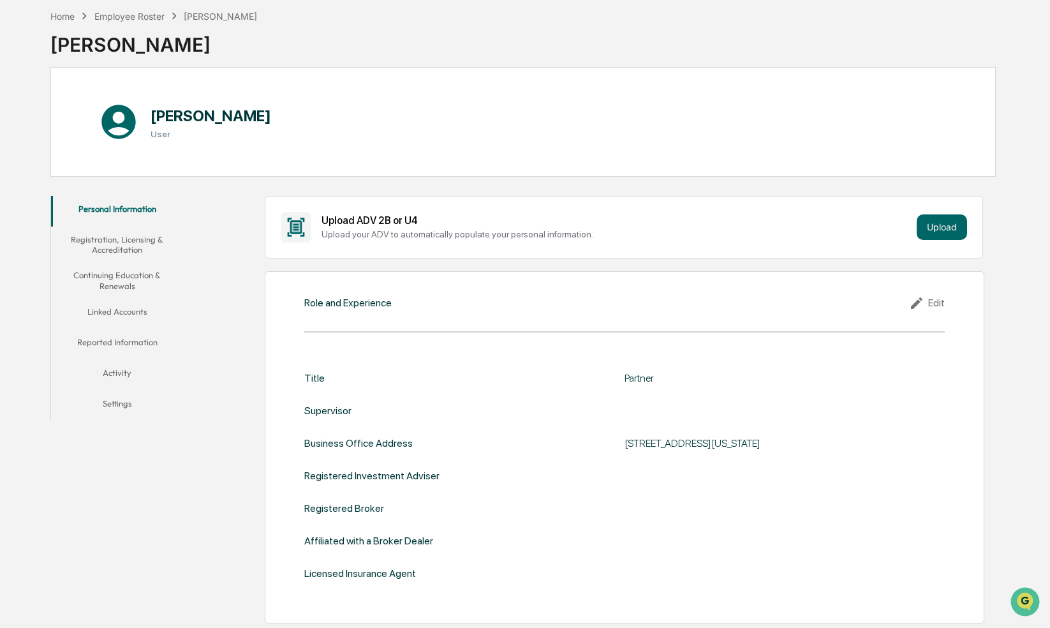
scroll to position [32, 0]
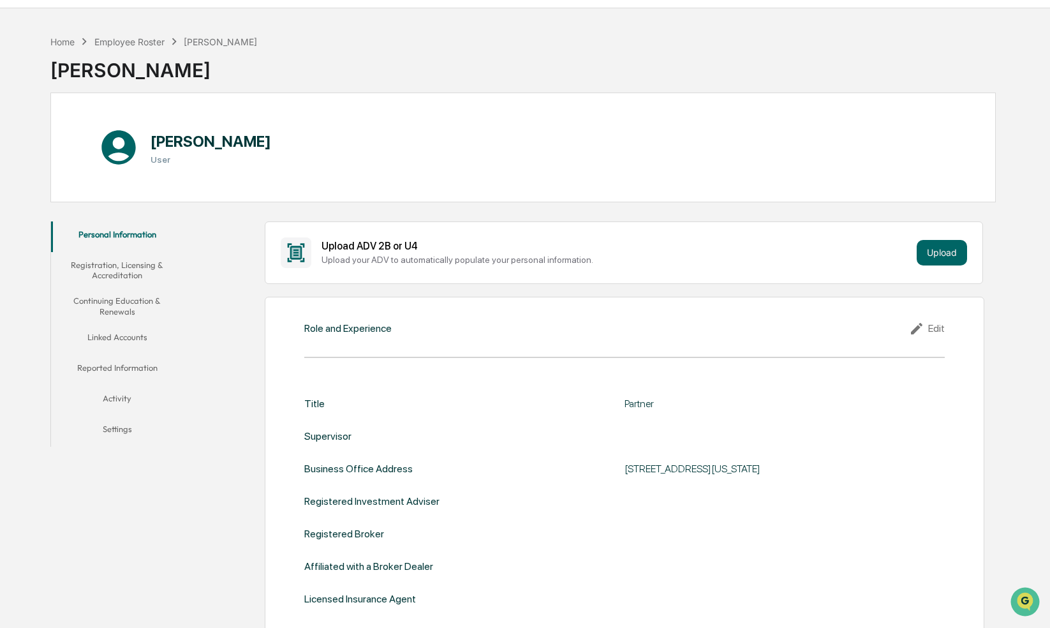
click at [111, 264] on button "Registration, Licensing & Accreditation" at bounding box center [116, 270] width 131 height 36
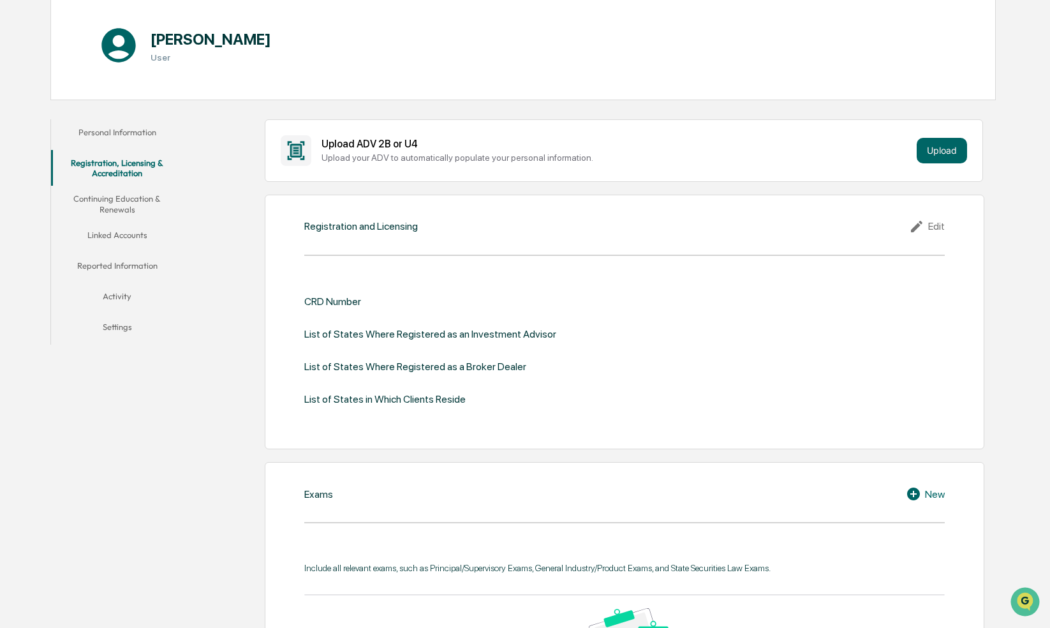
scroll to position [160, 0]
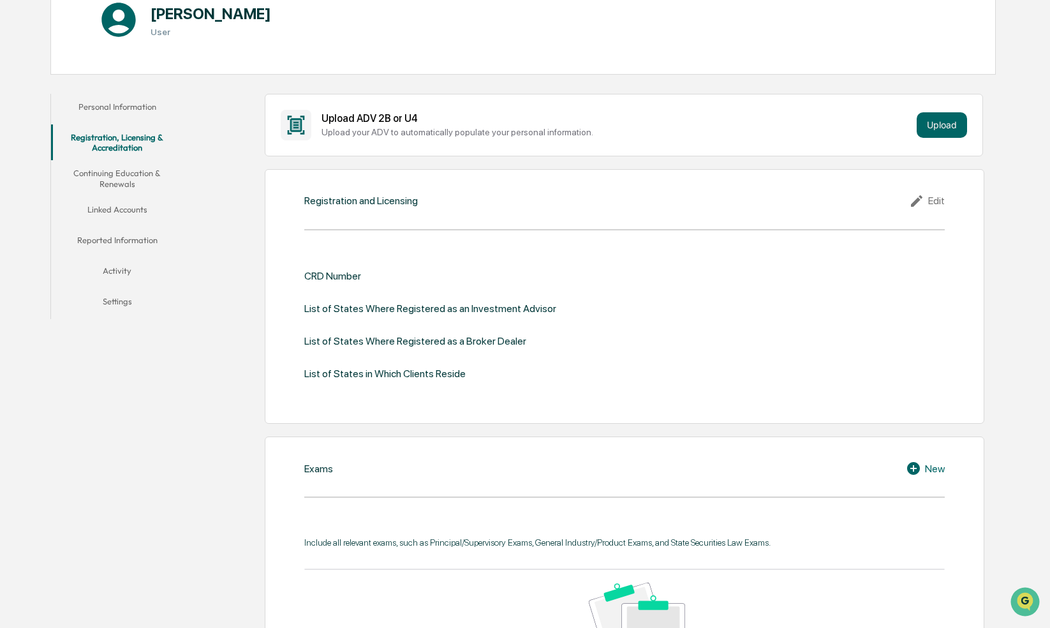
click at [108, 174] on button "Continuing Education & Renewals" at bounding box center [116, 178] width 131 height 36
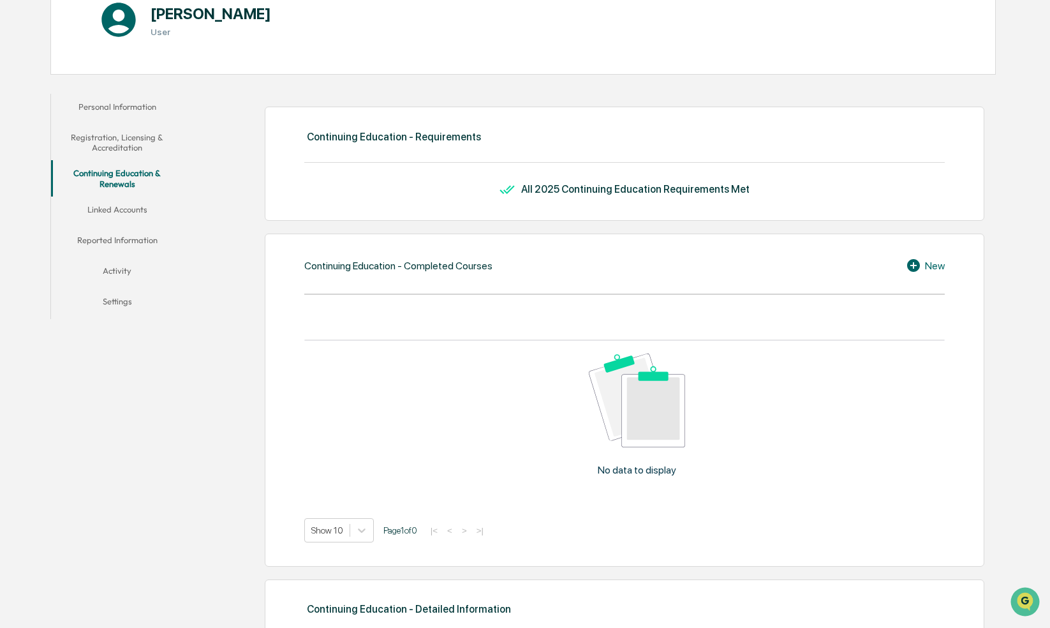
click at [111, 304] on button "Settings" at bounding box center [116, 303] width 131 height 31
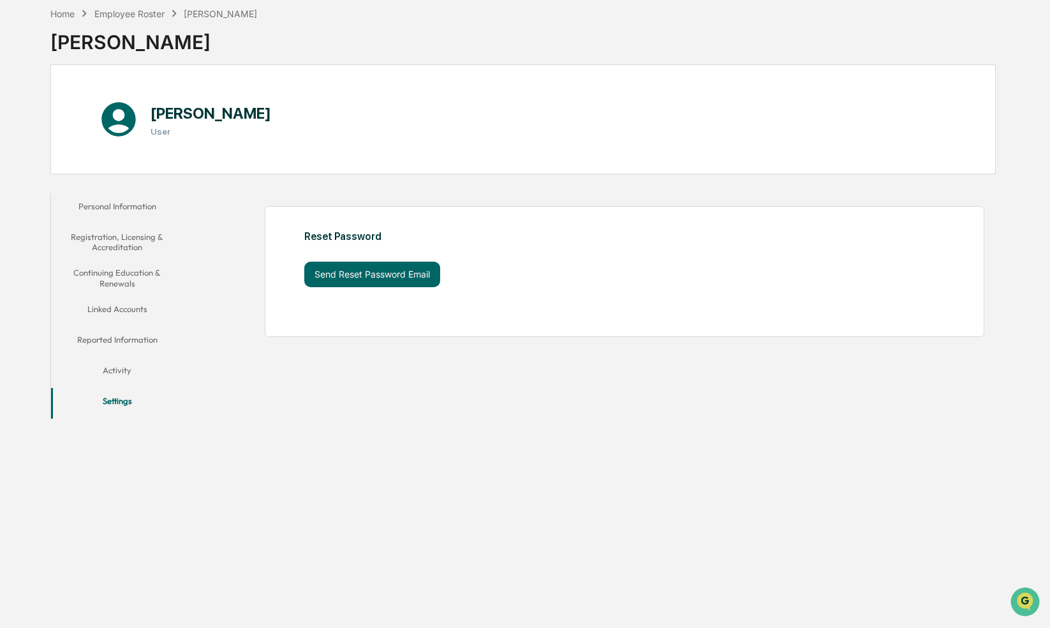
click at [121, 364] on button "Activity" at bounding box center [116, 372] width 131 height 31
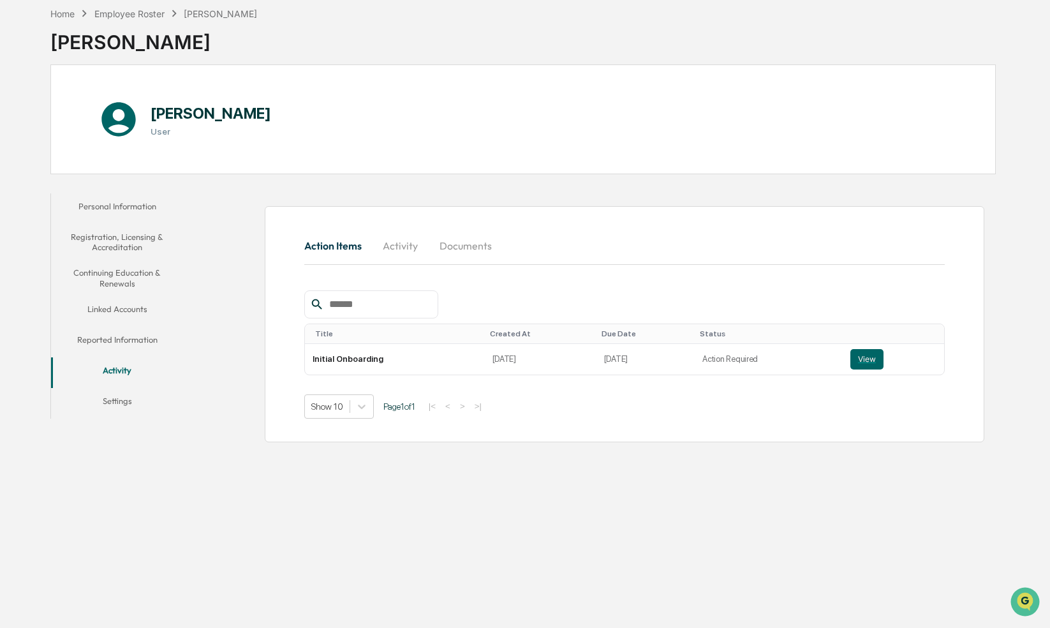
click at [121, 306] on button "Linked Accounts" at bounding box center [116, 311] width 131 height 31
